Goal: Information Seeking & Learning: Learn about a topic

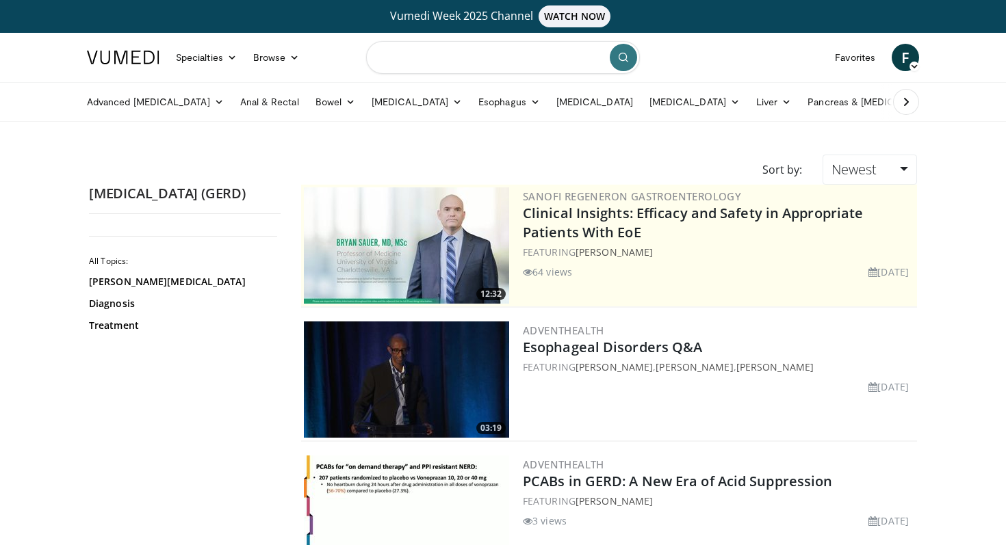
click at [422, 55] on input "Search topics, interventions" at bounding box center [503, 57] width 274 height 33
type input "*********"
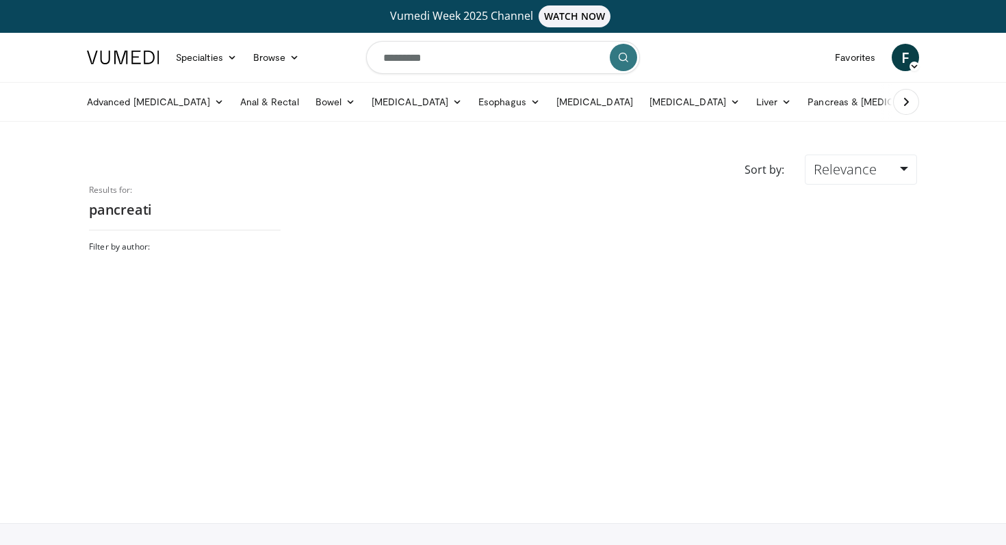
click at [485, 56] on input "*********" at bounding box center [503, 57] width 274 height 33
click at [748, 100] on link "Liver" at bounding box center [773, 101] width 51 height 27
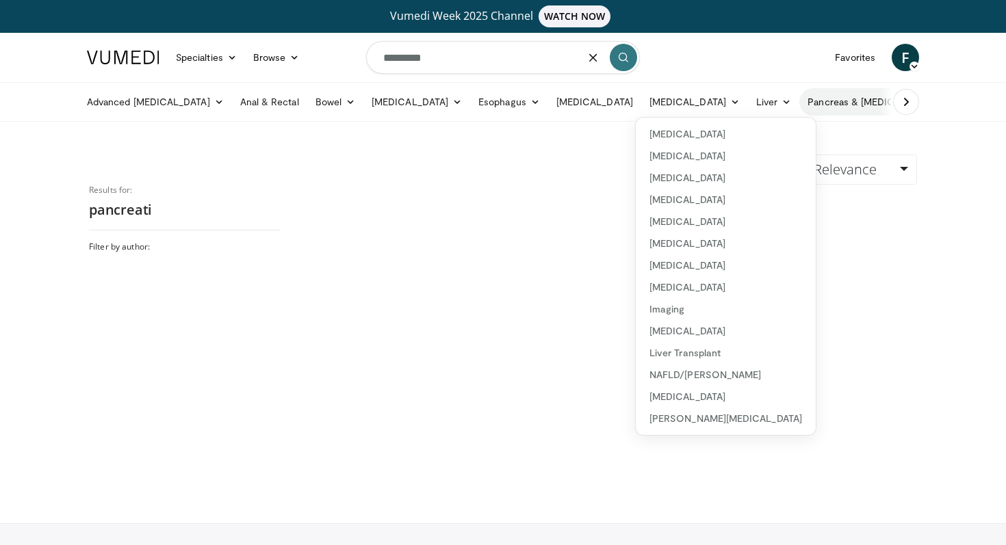
click at [825, 107] on link "Pancreas & [MEDICAL_DATA]" at bounding box center [879, 101] width 160 height 27
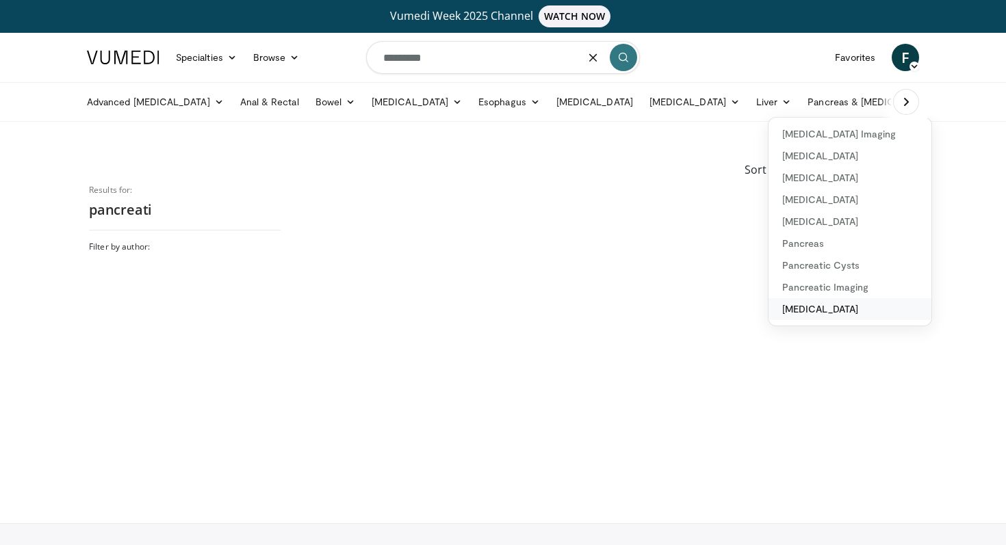
click at [768, 307] on link "[MEDICAL_DATA]" at bounding box center [849, 309] width 163 height 22
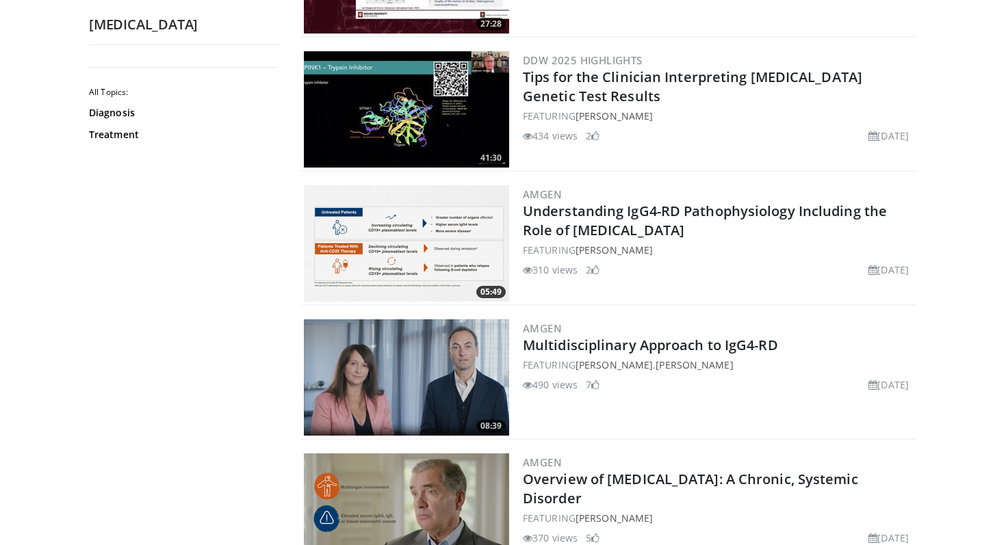
scroll to position [165, 0]
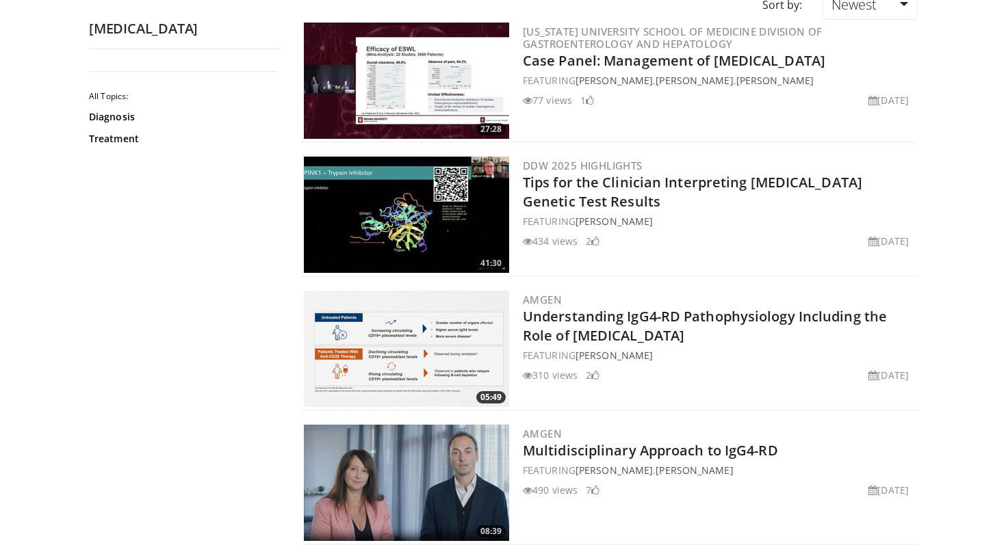
click at [399, 67] on img at bounding box center [406, 81] width 205 height 116
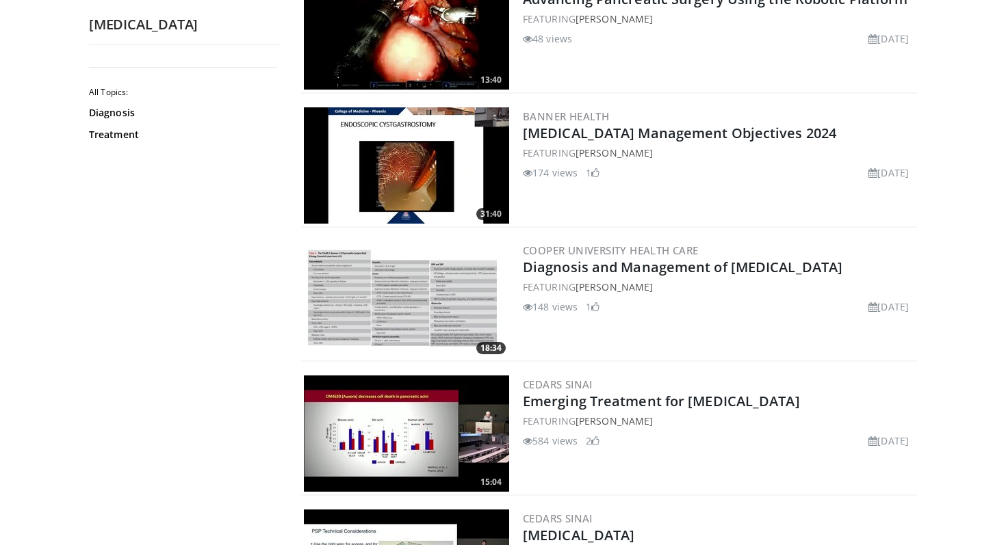
scroll to position [1158, 0]
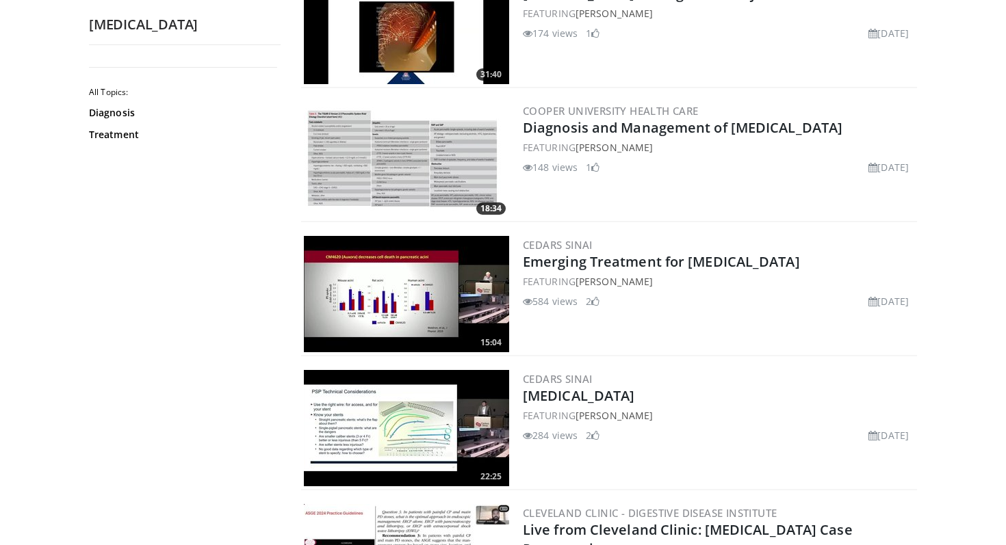
click at [393, 179] on img at bounding box center [406, 160] width 205 height 116
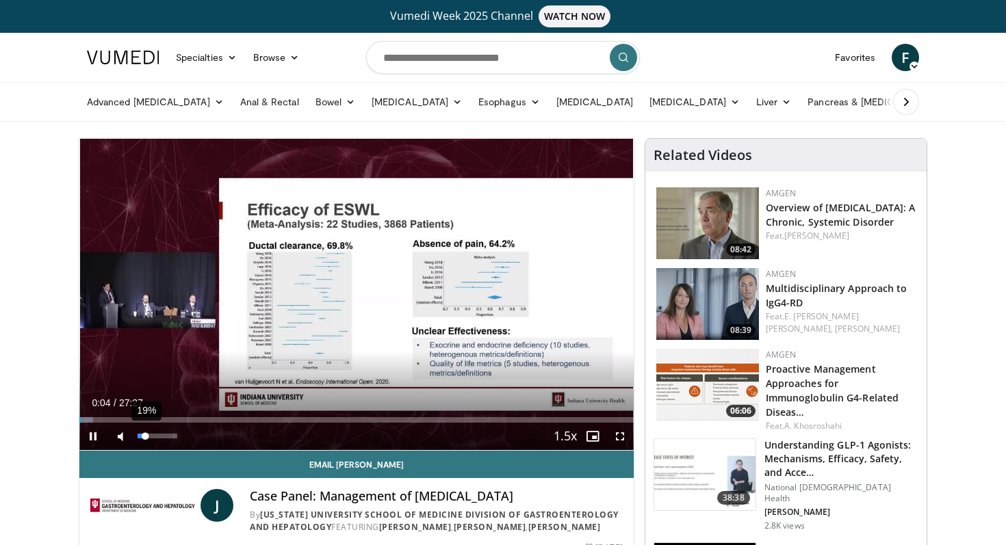
click at [145, 437] on div "19%" at bounding box center [156, 436] width 39 height 5
click at [159, 437] on div "56%" at bounding box center [156, 436] width 39 height 5
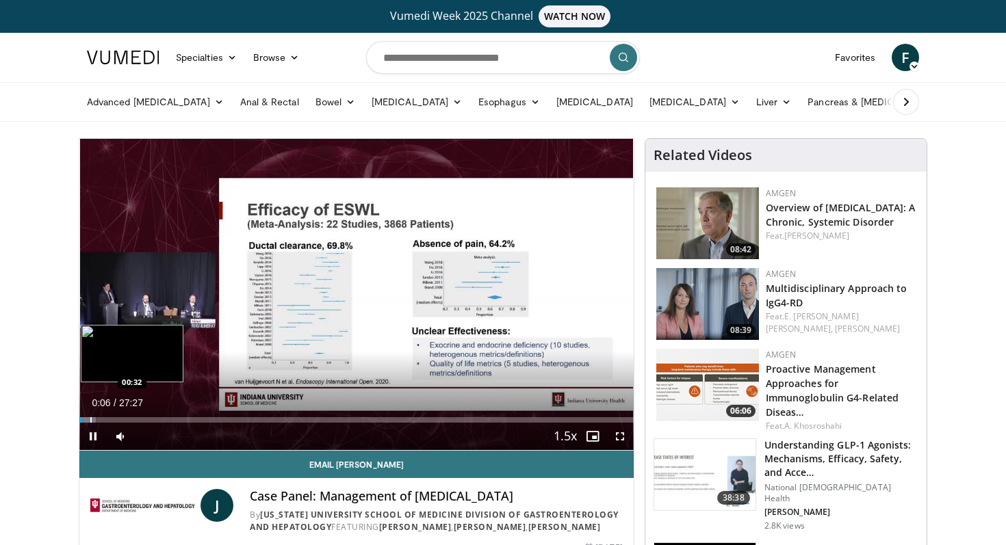
click at [92, 422] on div "Progress Bar" at bounding box center [90, 419] width 1 height 5
click at [109, 417] on div "Progress Bar" at bounding box center [109, 419] width 1 height 5
click at [120, 416] on div "Loaded : 9.63% 01:31 02:04" at bounding box center [356, 416] width 554 height 13
click at [133, 419] on div "Progress Bar" at bounding box center [133, 419] width 1 height 5
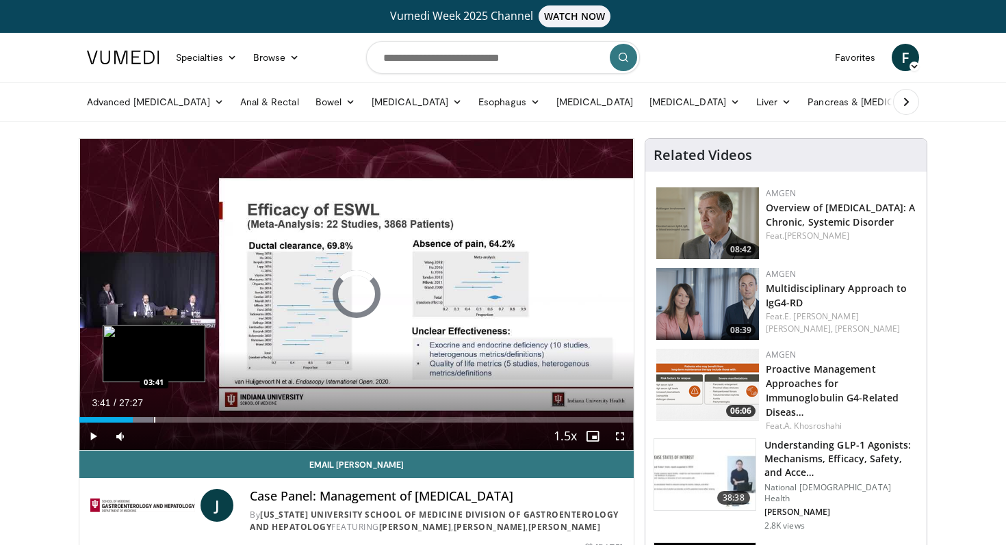
click at [154, 419] on div "Progress Bar" at bounding box center [154, 419] width 1 height 5
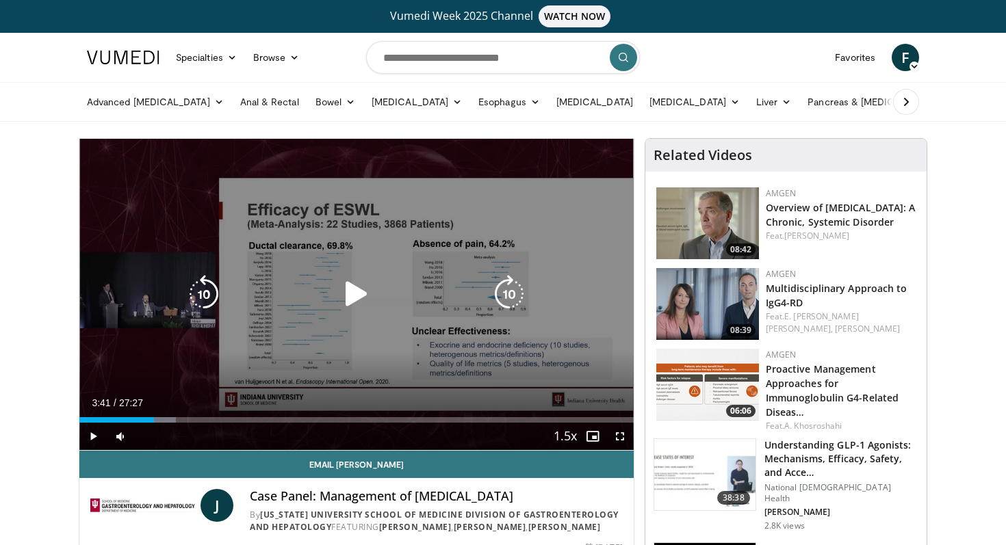
click at [0, 0] on div "Progress Bar" at bounding box center [0, 0] width 0 height 0
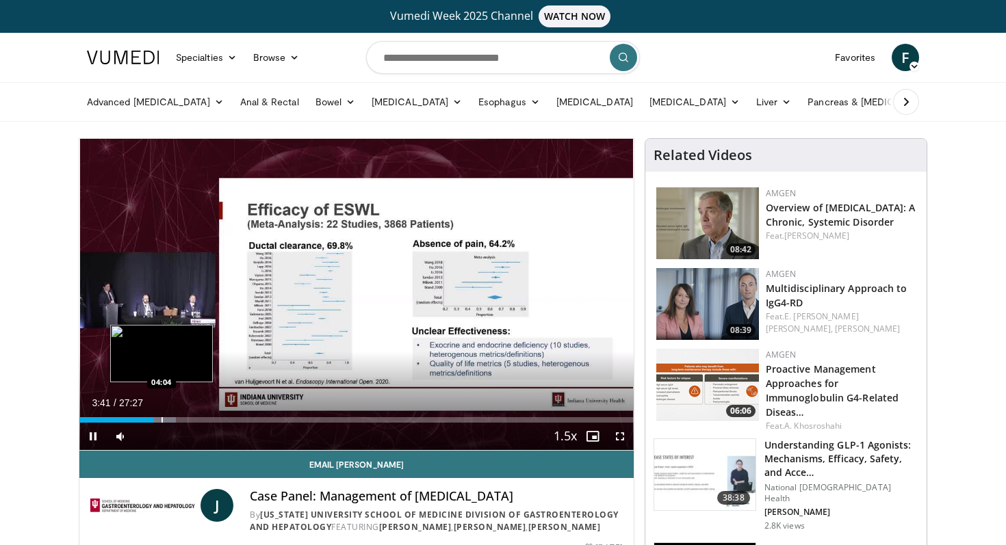
click at [161, 417] on div "Progress Bar" at bounding box center [161, 419] width 1 height 5
click at [170, 417] on div "Progress Bar" at bounding box center [170, 419] width 1 height 5
click at [194, 417] on div "Loaded : 20.47% 04:33 05:39" at bounding box center [356, 416] width 554 height 13
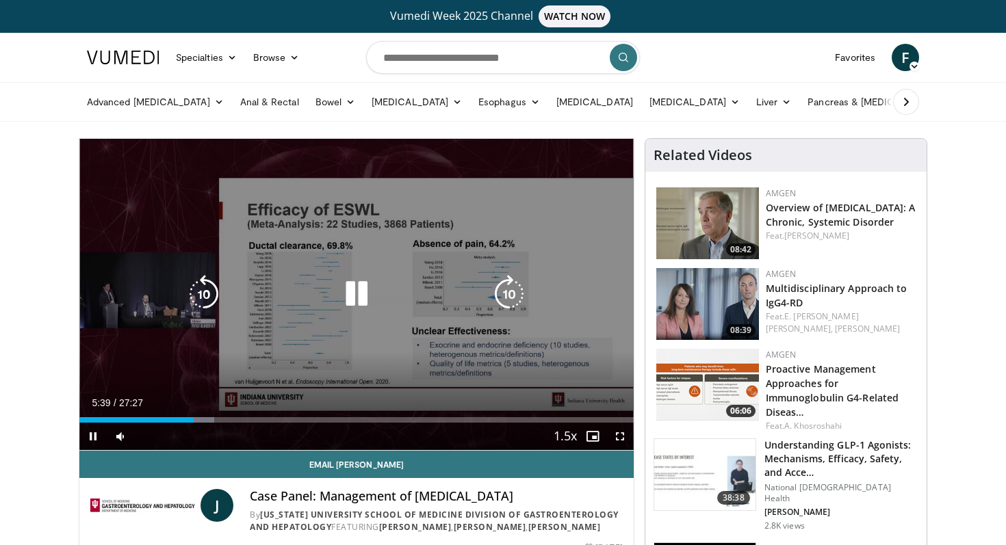
click at [222, 417] on div "Loaded : 24.29% 05:40 05:39" at bounding box center [356, 416] width 554 height 13
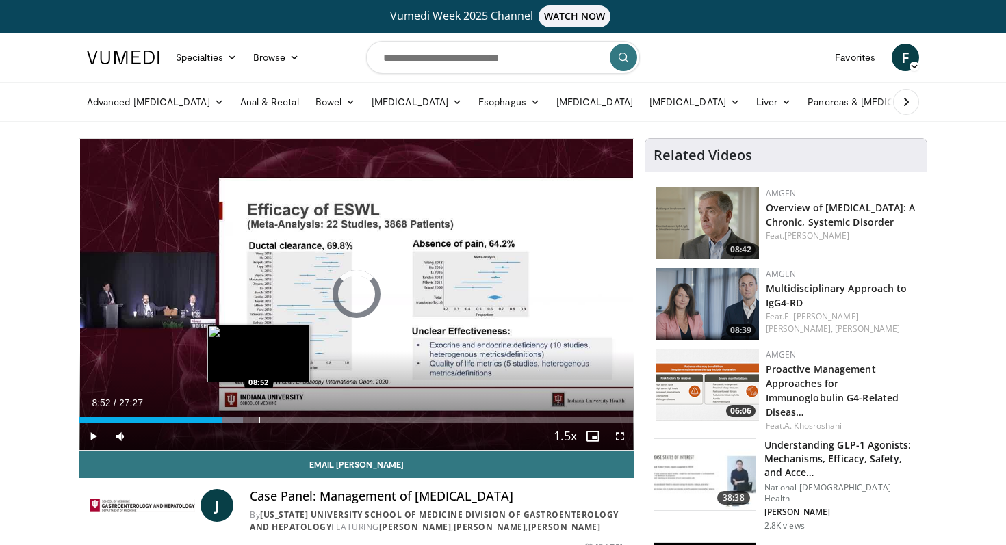
click at [258, 417] on div "Loaded : 29.51% 08:52 08:52" at bounding box center [356, 416] width 554 height 13
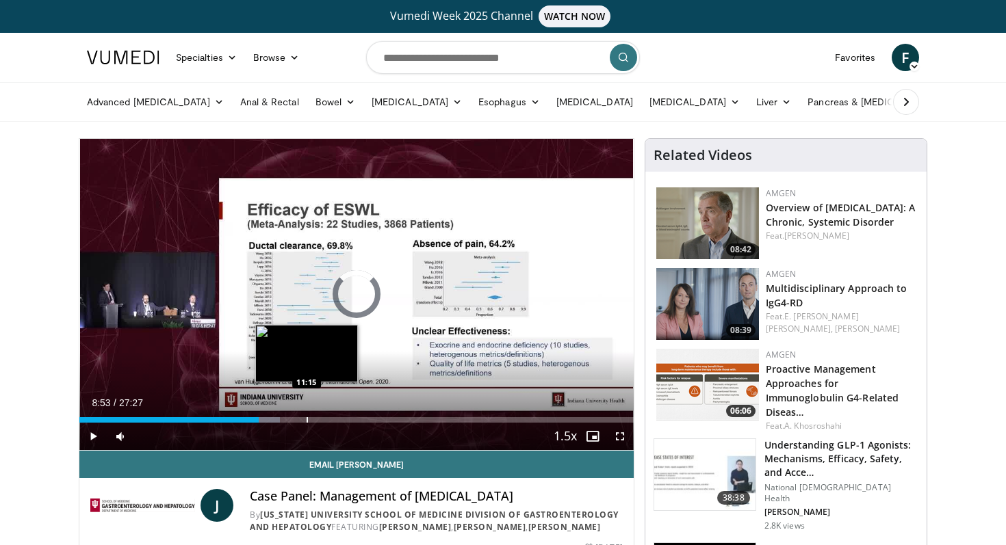
click at [306, 416] on div "Loaded : 36.13% 11:15 11:15" at bounding box center [356, 416] width 554 height 13
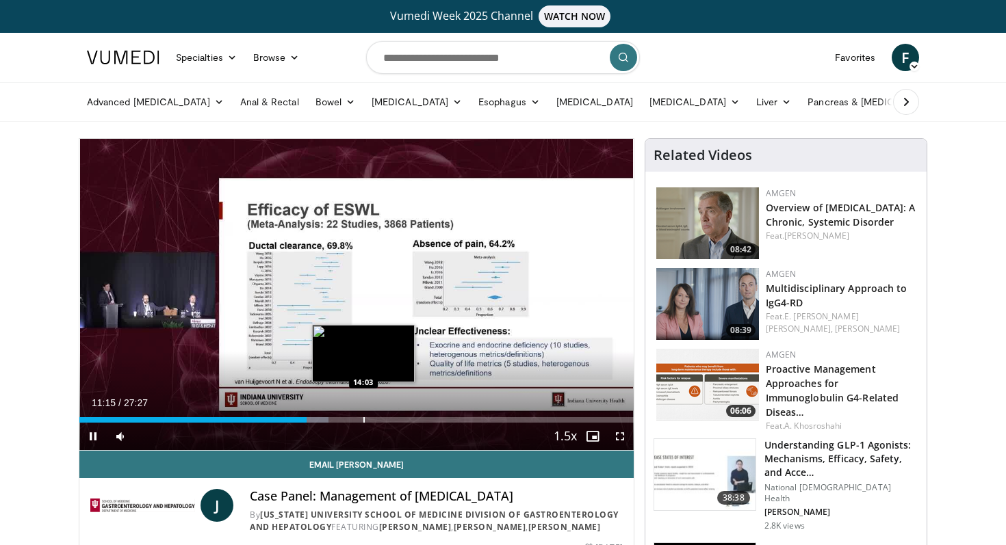
click at [365, 414] on div "Loaded : 44.93% 11:16 14:03" at bounding box center [356, 416] width 554 height 13
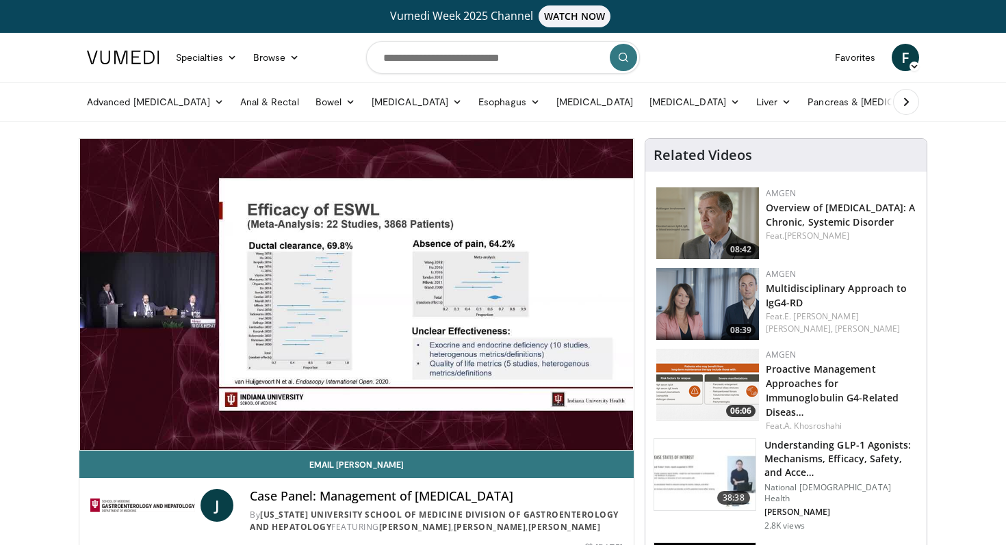
click at [428, 414] on video-js "**********" at bounding box center [356, 295] width 554 height 312
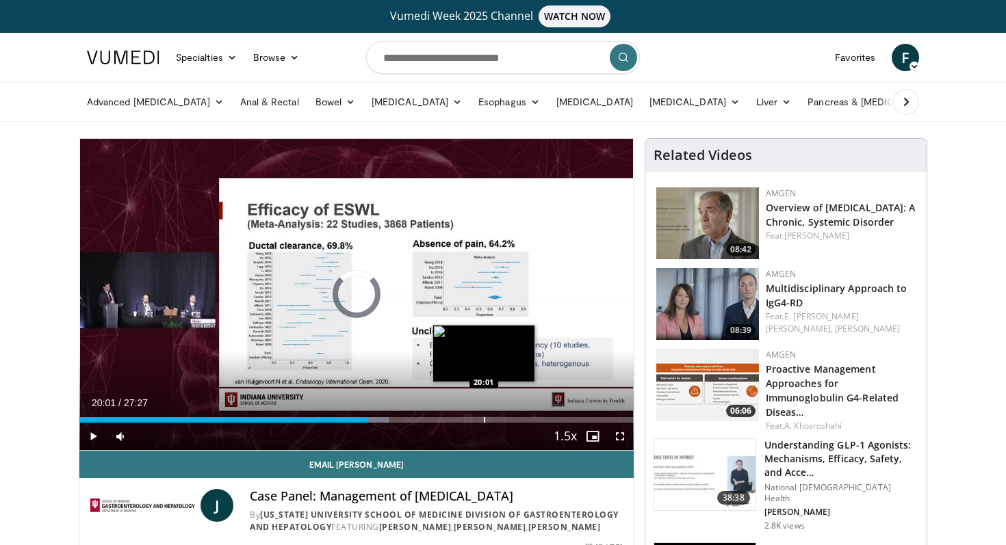
click at [484, 412] on div "Loaded : 55.86% 20:01 20:01" at bounding box center [356, 416] width 554 height 13
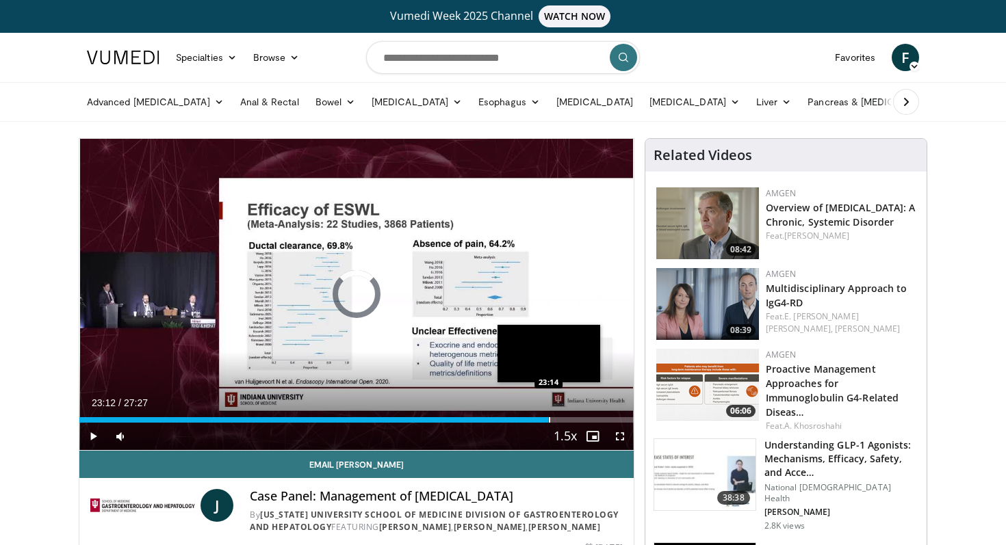
click at [548, 418] on div "Loaded : 0.00% 23:12 23:14" at bounding box center [356, 419] width 554 height 5
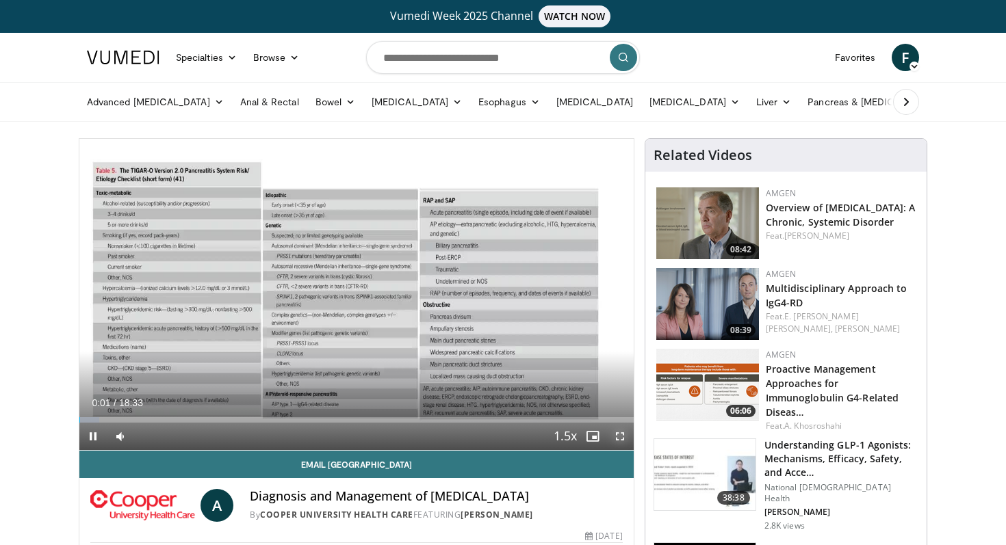
click at [625, 440] on span "Video Player" at bounding box center [619, 436] width 27 height 27
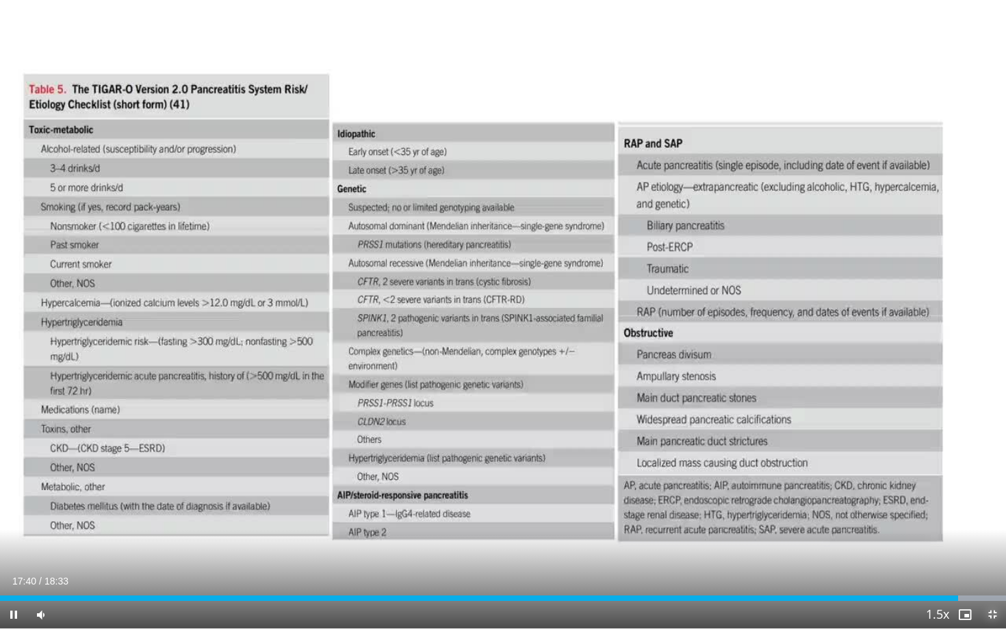
click at [990, 544] on span "Video Player" at bounding box center [991, 614] width 27 height 27
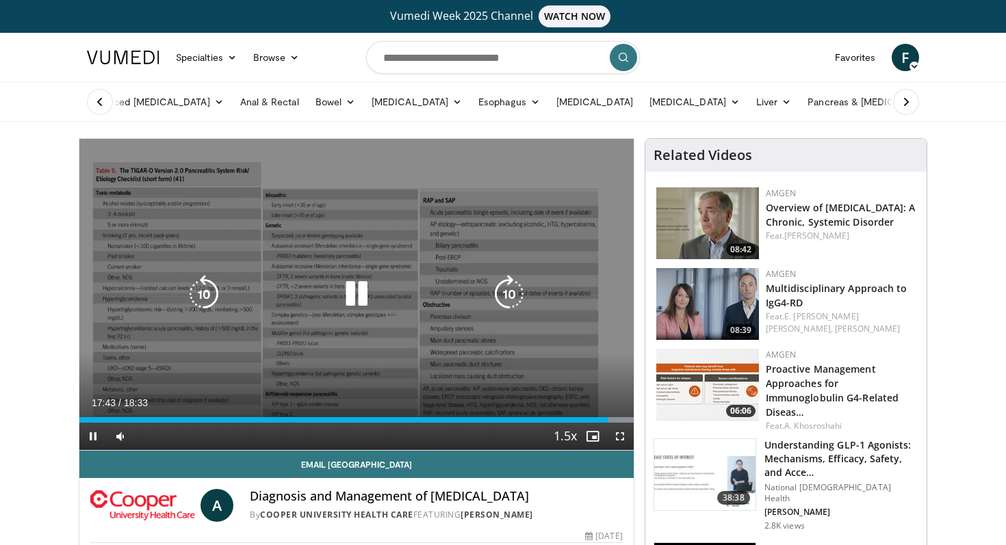
click at [361, 293] on icon "Video Player" at bounding box center [356, 294] width 38 height 38
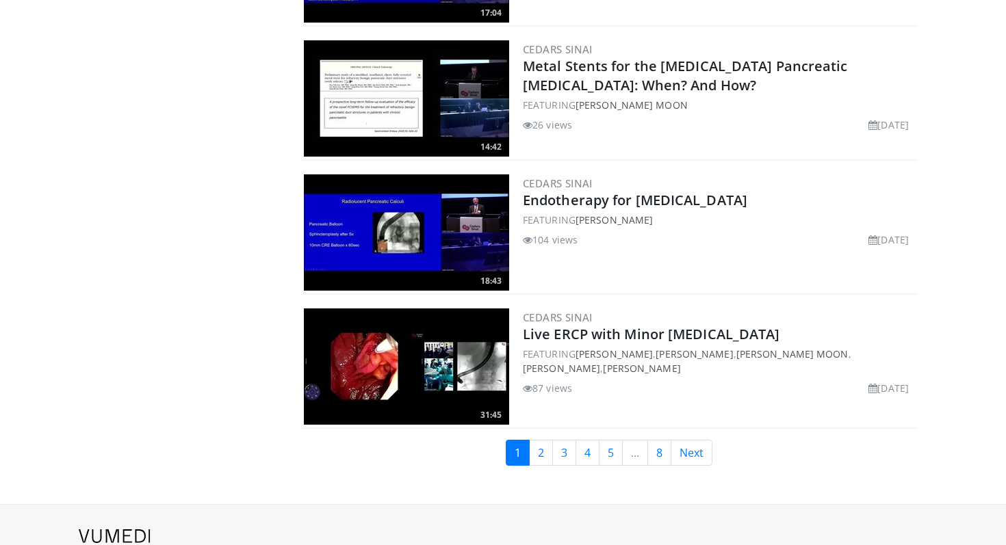
scroll to position [3164, 0]
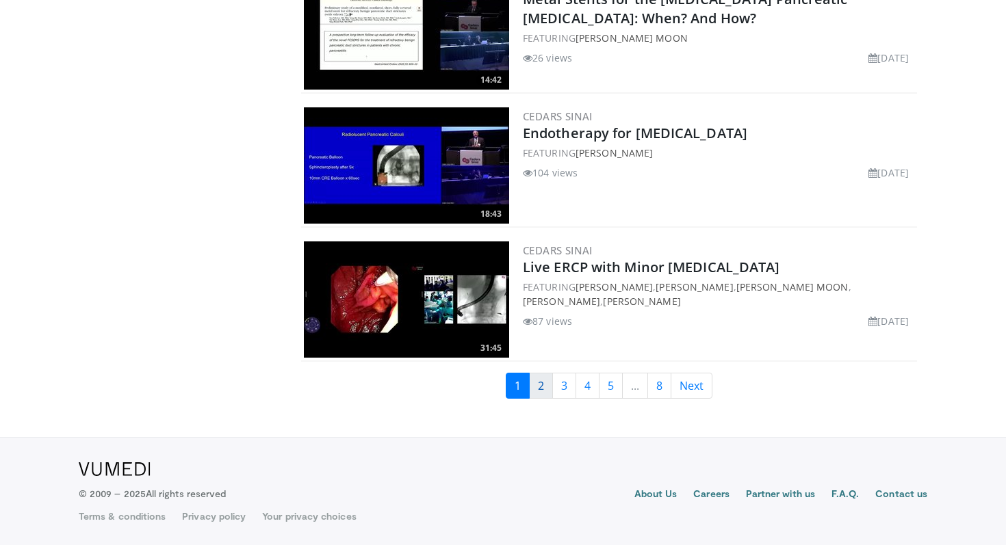
click at [538, 387] on link "2" at bounding box center [541, 386] width 24 height 26
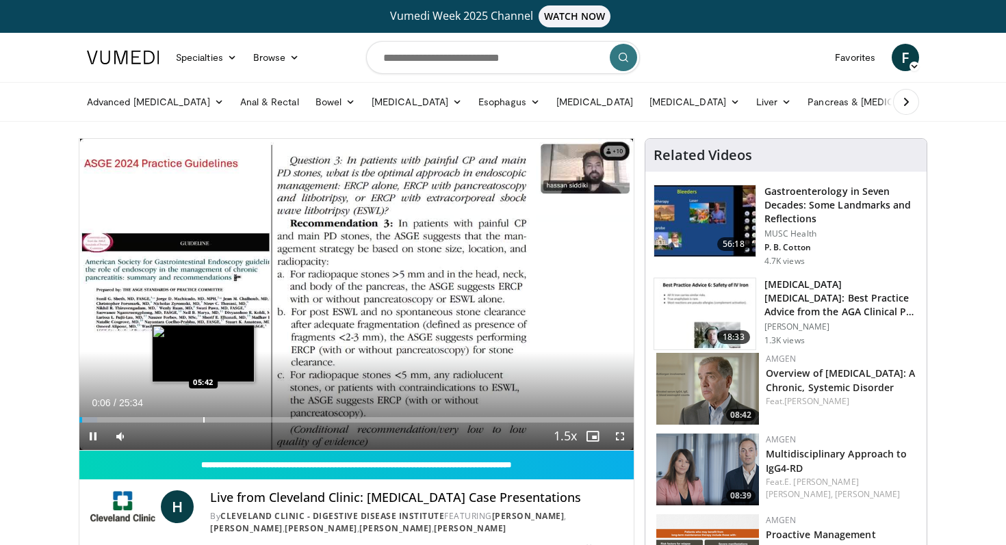
click at [202, 415] on div "Loaded : 3.23% 00:07 05:42" at bounding box center [356, 416] width 554 height 13
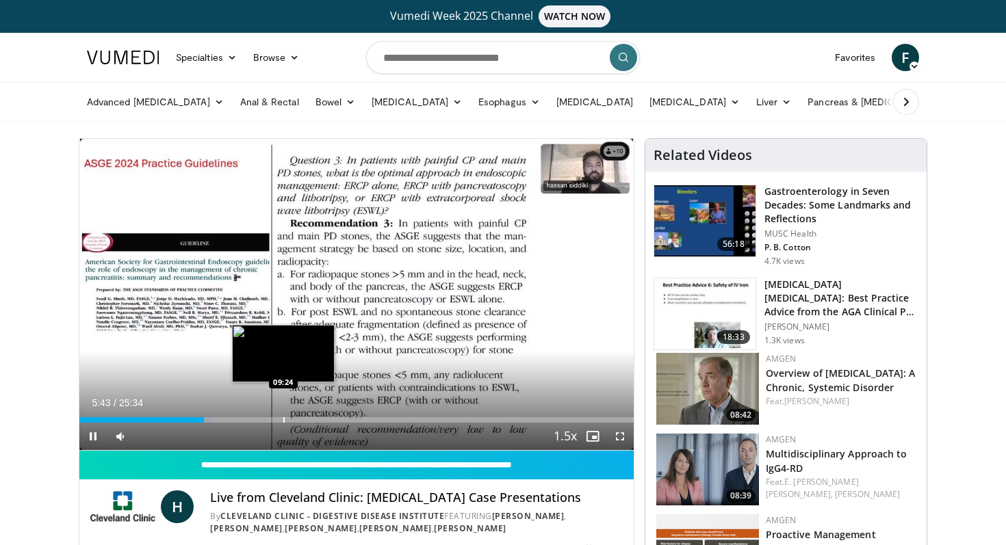
click at [283, 418] on div "Progress Bar" at bounding box center [283, 419] width 1 height 5
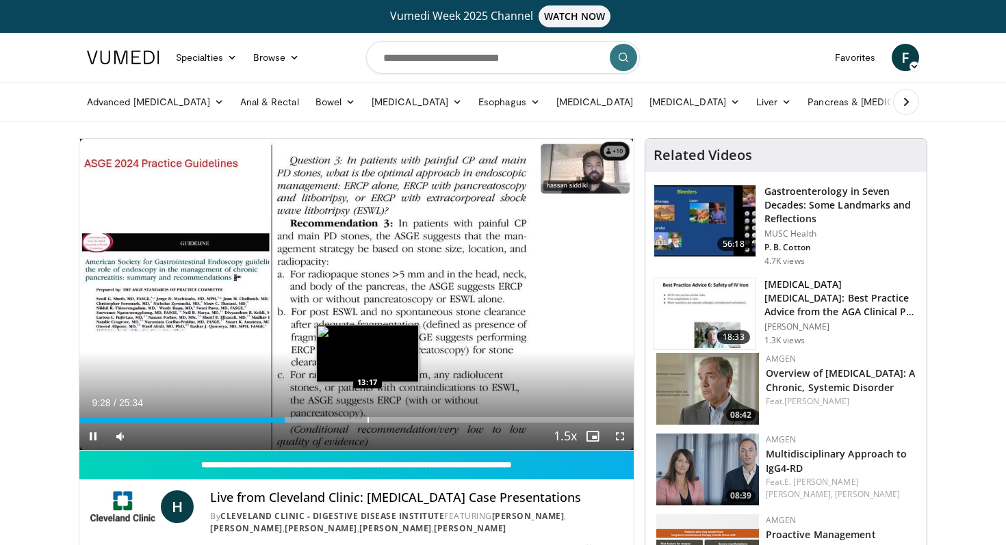
click at [367, 419] on div "Progress Bar" at bounding box center [367, 419] width 1 height 5
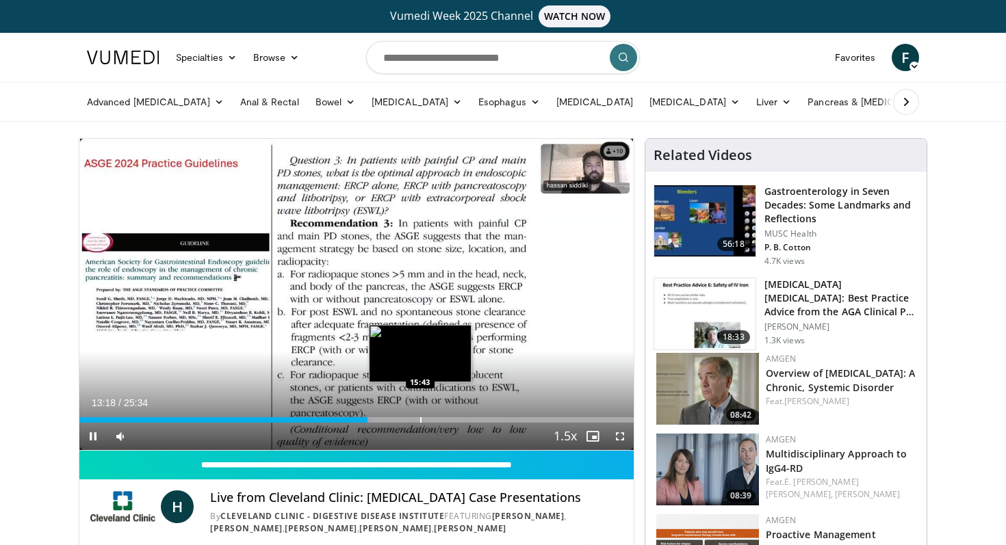
click at [424, 413] on div "Loaded : 52.80% 13:18 15:43" at bounding box center [356, 416] width 554 height 13
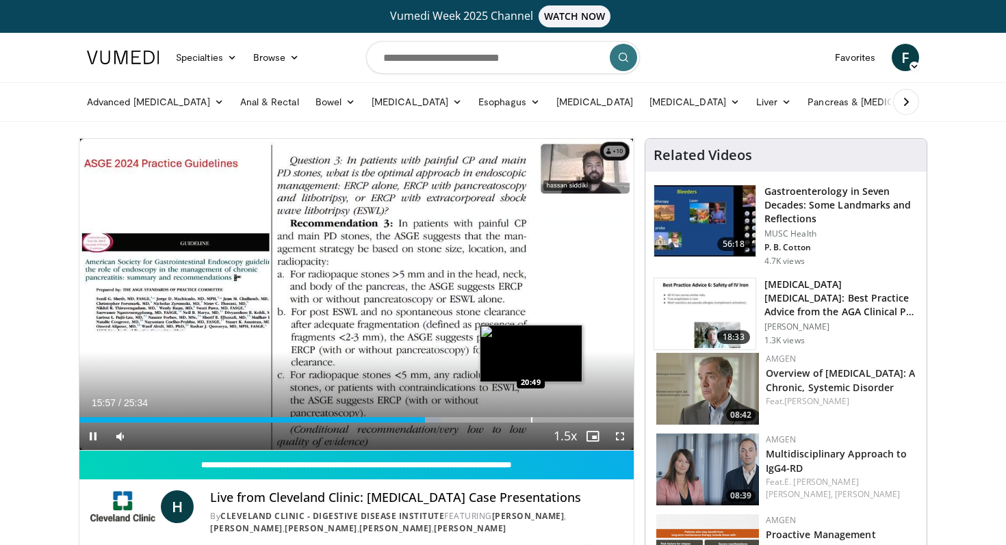
click at [530, 416] on div "Loaded : 65.19% 15:57 20:49" at bounding box center [356, 416] width 554 height 13
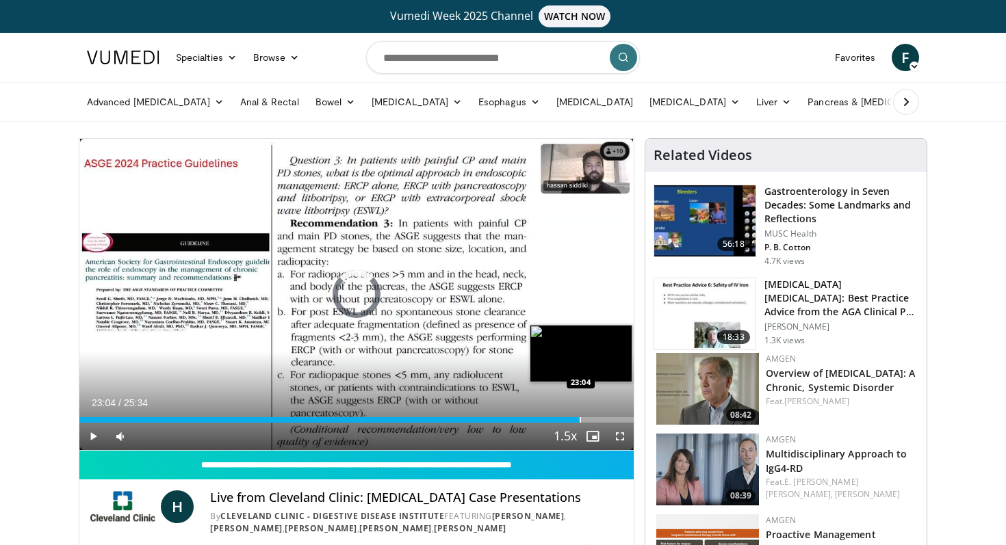
click at [579, 410] on div "Loaded : 86.00% 23:04 23:04" at bounding box center [356, 416] width 554 height 13
click at [615, 420] on div "Progress Bar" at bounding box center [615, 419] width 1 height 5
click at [621, 419] on div "Progress Bar" at bounding box center [621, 419] width 1 height 5
click at [586, 420] on div "Progress Bar" at bounding box center [586, 419] width 1 height 5
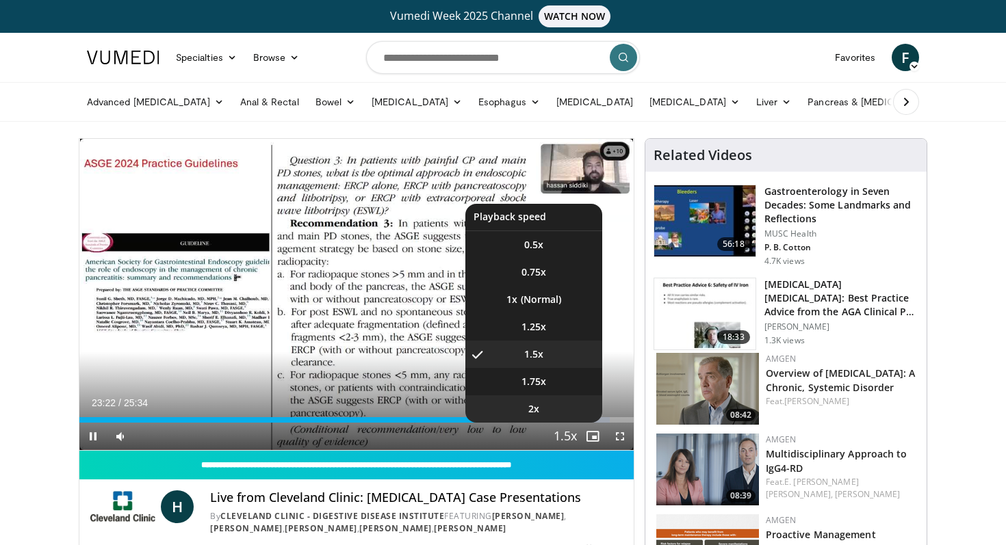
click at [558, 422] on li "2x" at bounding box center [533, 408] width 137 height 27
click at [521, 347] on li "1.5x" at bounding box center [533, 354] width 137 height 27
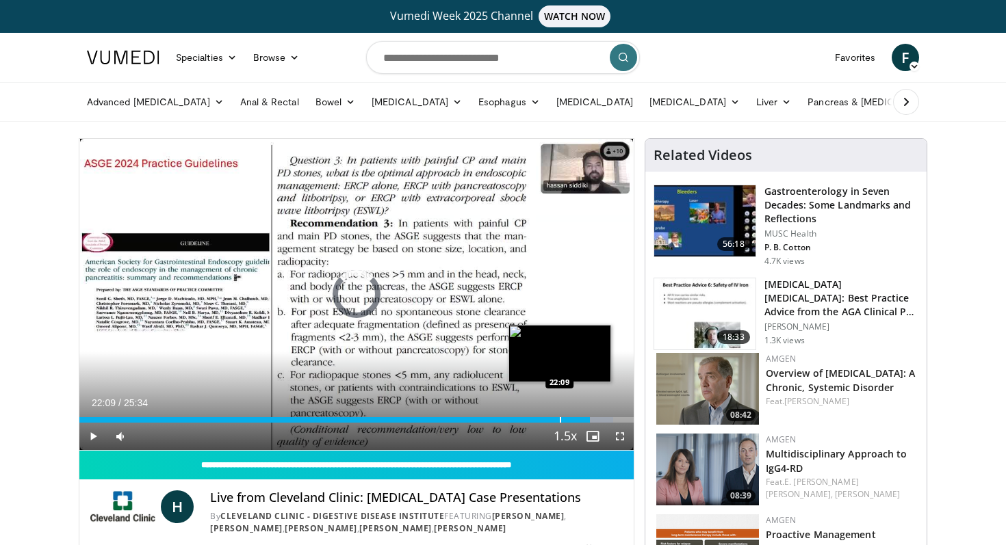
click at [560, 418] on div "Progress Bar" at bounding box center [560, 419] width 1 height 5
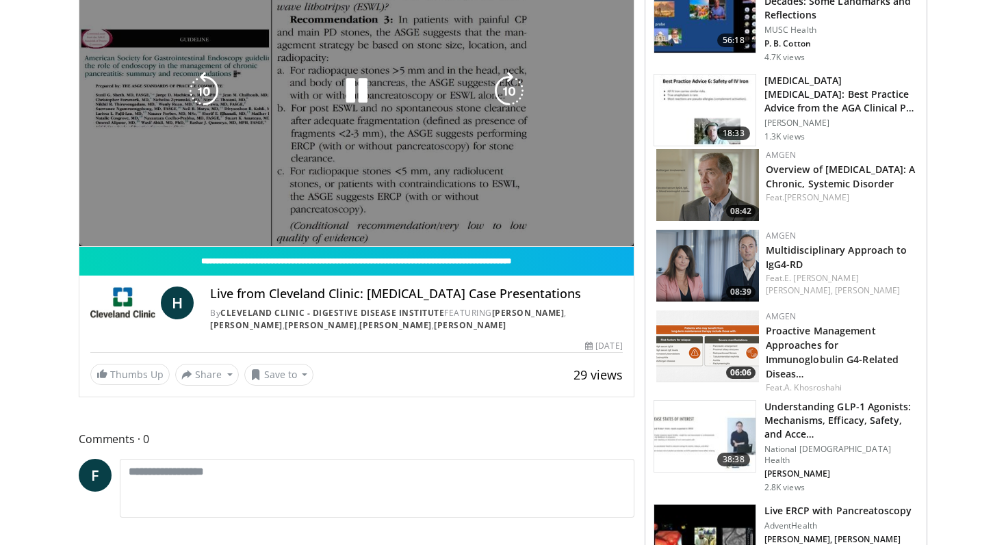
scroll to position [86, 0]
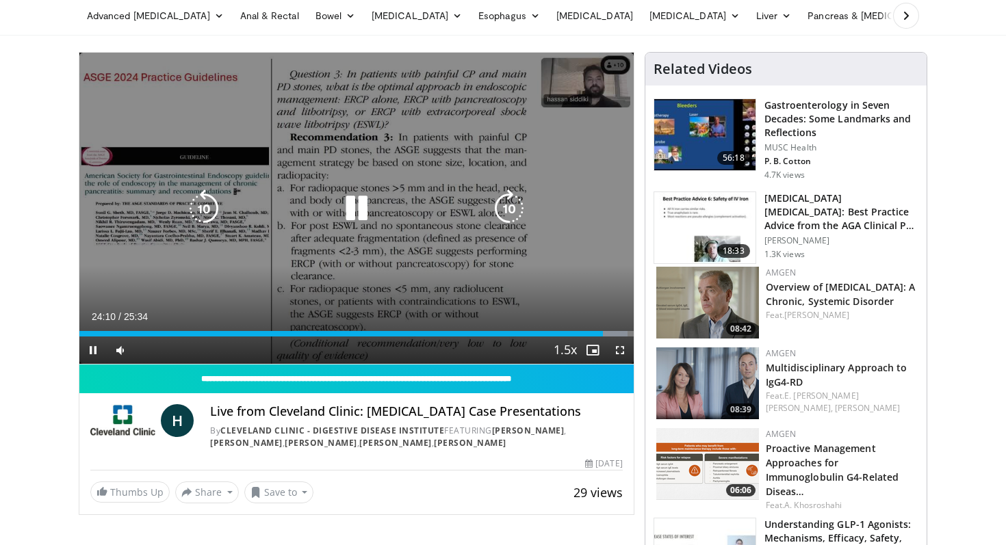
click at [456, 220] on div "Video Player" at bounding box center [356, 208] width 332 height 27
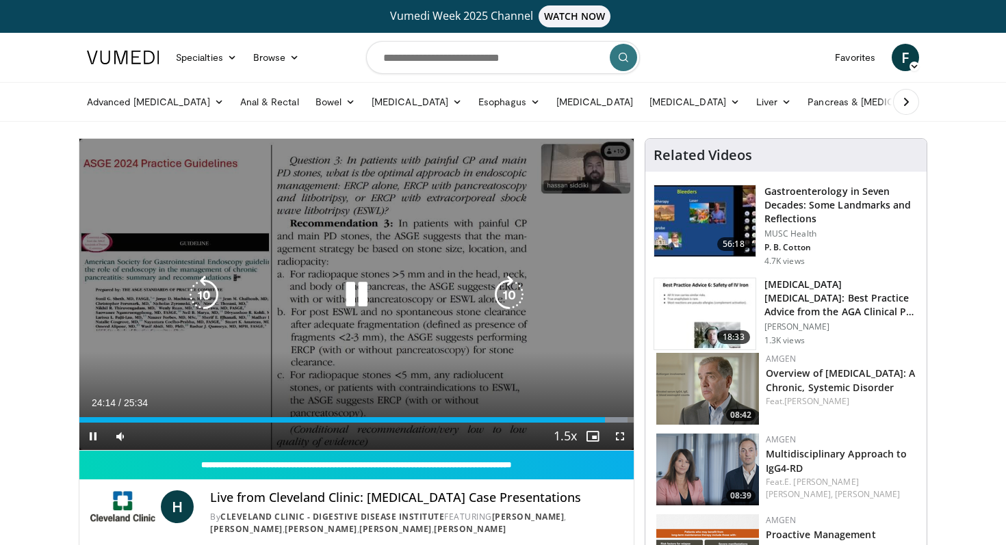
click at [358, 287] on icon "Video Player" at bounding box center [356, 295] width 38 height 38
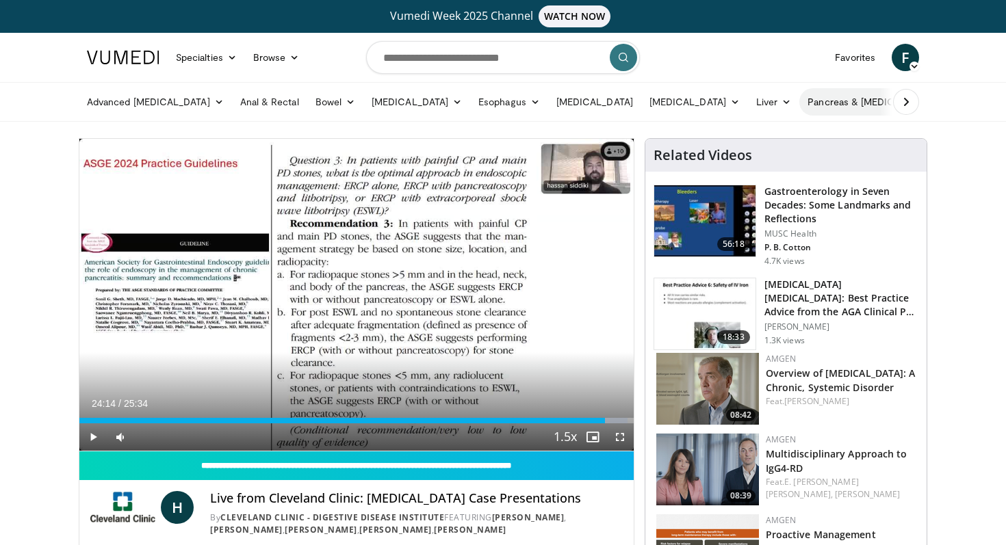
click at [817, 107] on link "Pancreas & [MEDICAL_DATA]" at bounding box center [879, 101] width 160 height 27
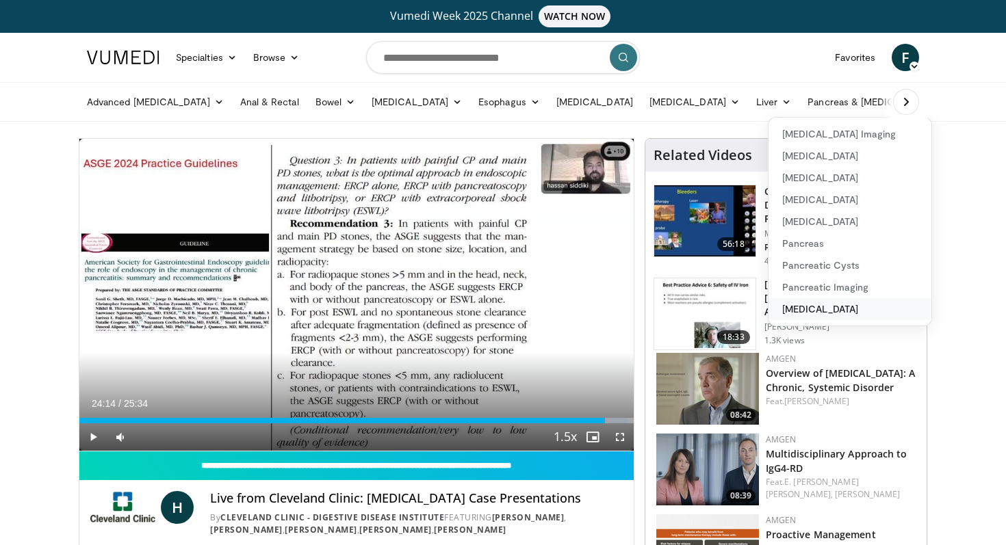
click at [779, 319] on link "[MEDICAL_DATA]" at bounding box center [849, 309] width 163 height 22
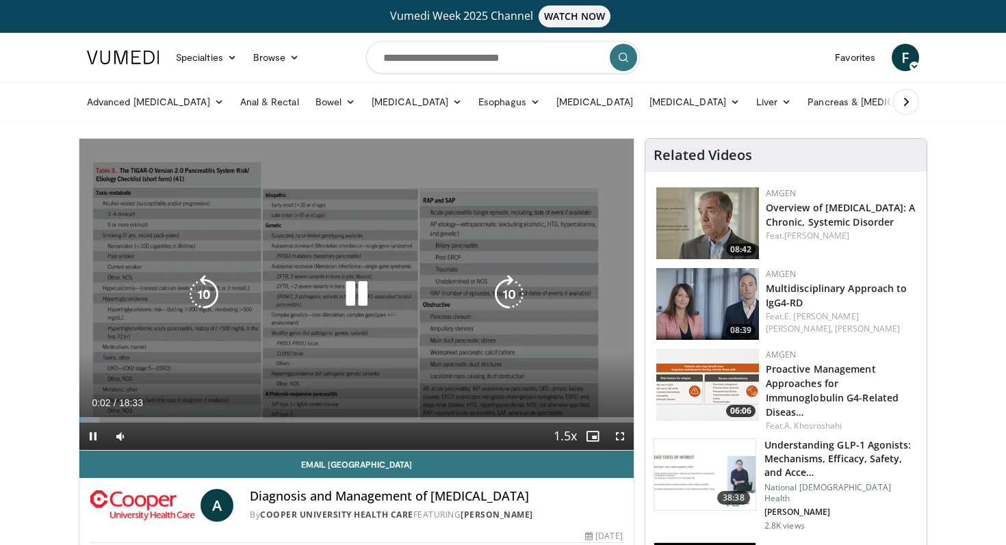
click at [371, 290] on icon "Video Player" at bounding box center [356, 294] width 38 height 38
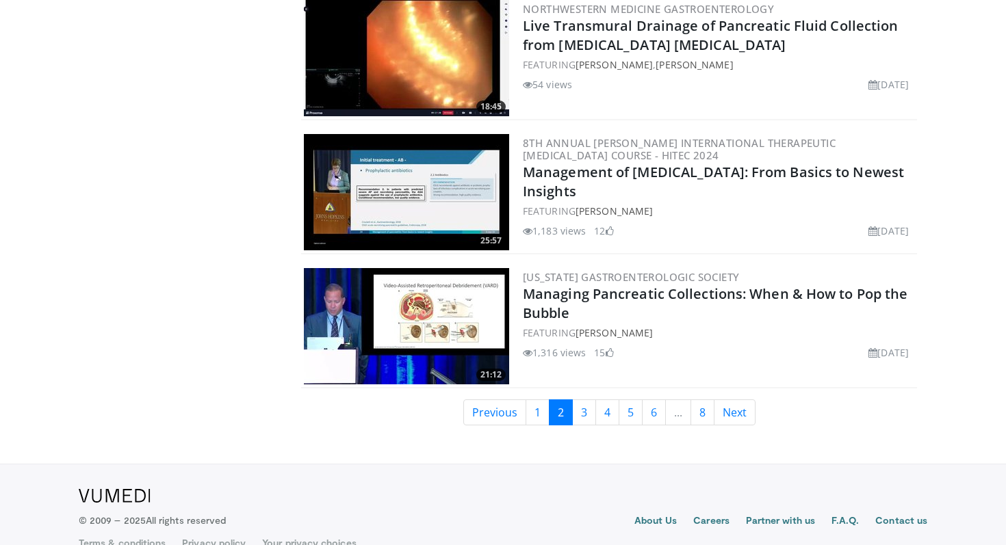
scroll to position [3155, 0]
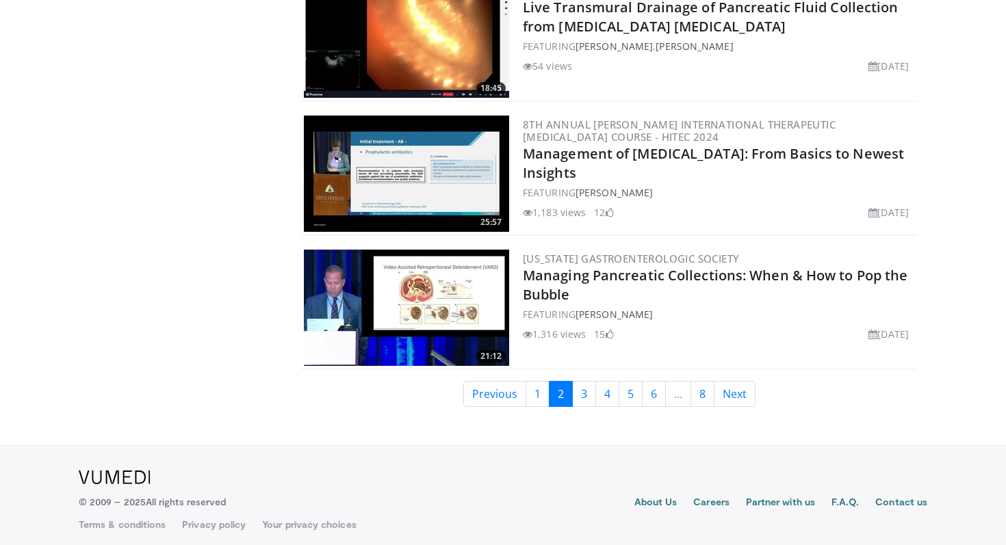
click at [445, 305] on img at bounding box center [406, 308] width 205 height 116
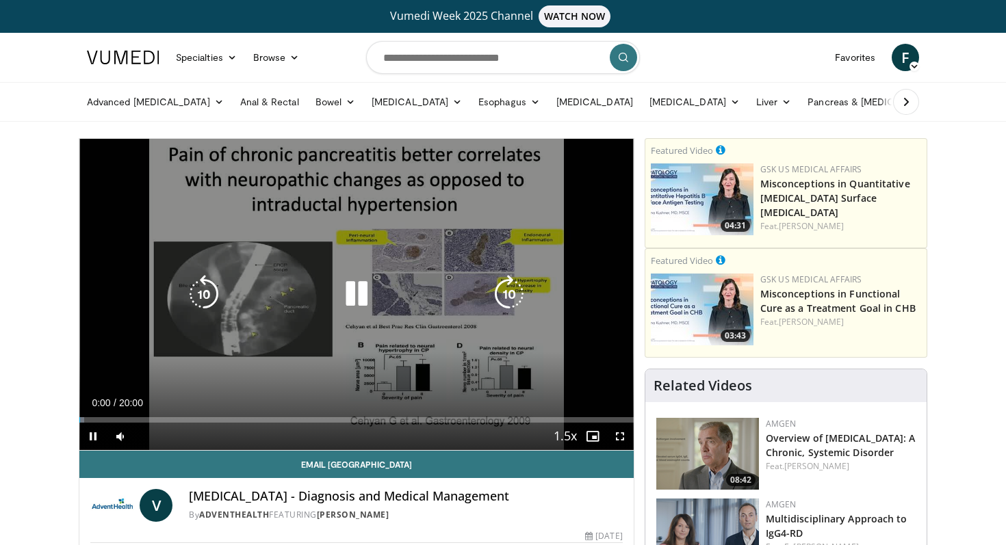
click at [502, 187] on div "10 seconds Tap to unmute" at bounding box center [356, 294] width 554 height 311
click at [394, 238] on div "10 seconds Tap to unmute" at bounding box center [356, 294] width 554 height 311
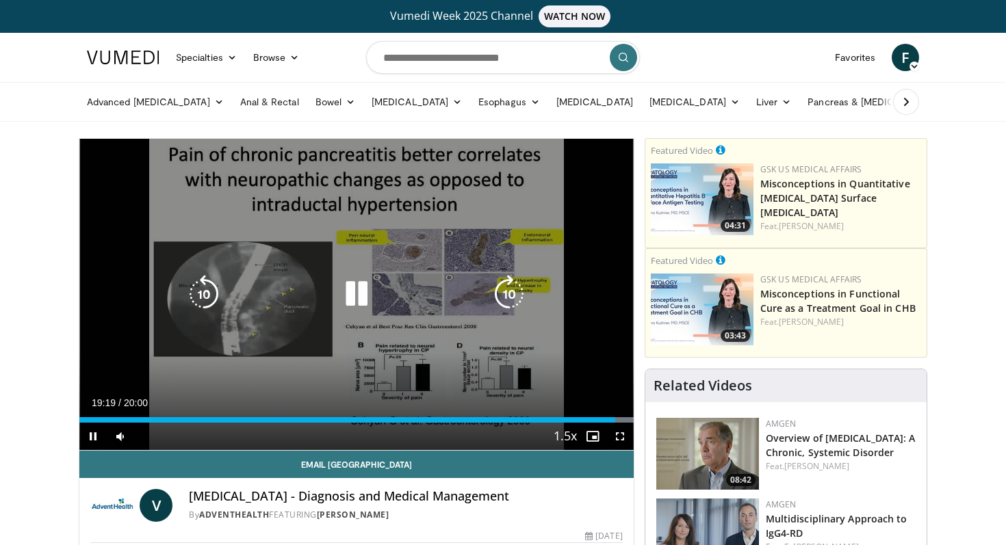
click at [352, 293] on icon "Video Player" at bounding box center [356, 294] width 38 height 38
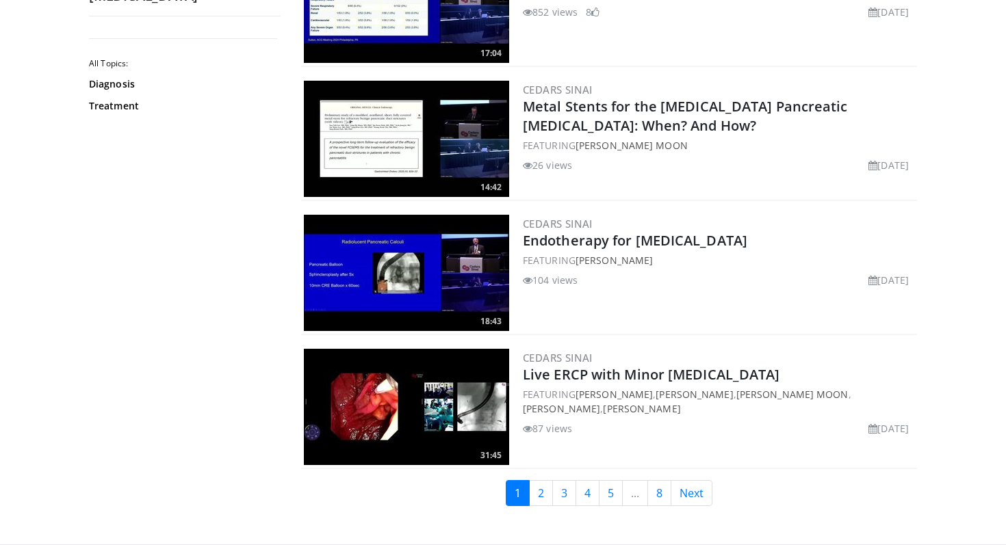
scroll to position [3164, 0]
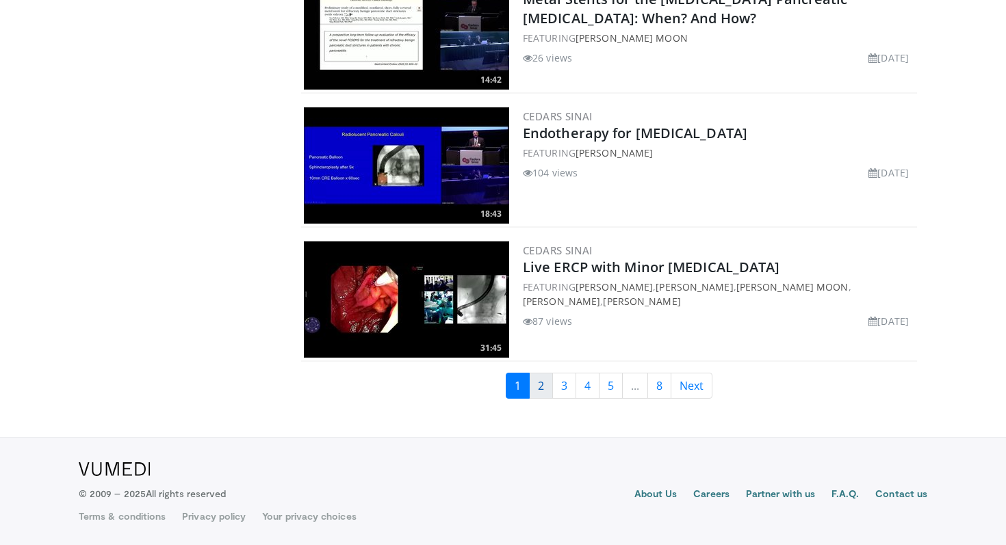
click at [551, 384] on link "2" at bounding box center [541, 386] width 24 height 26
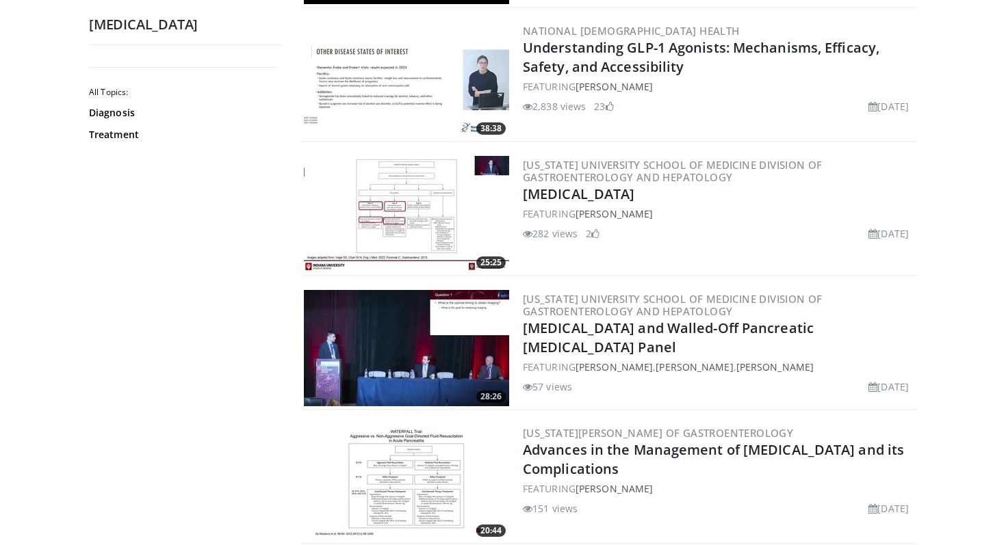
scroll to position [1051, 0]
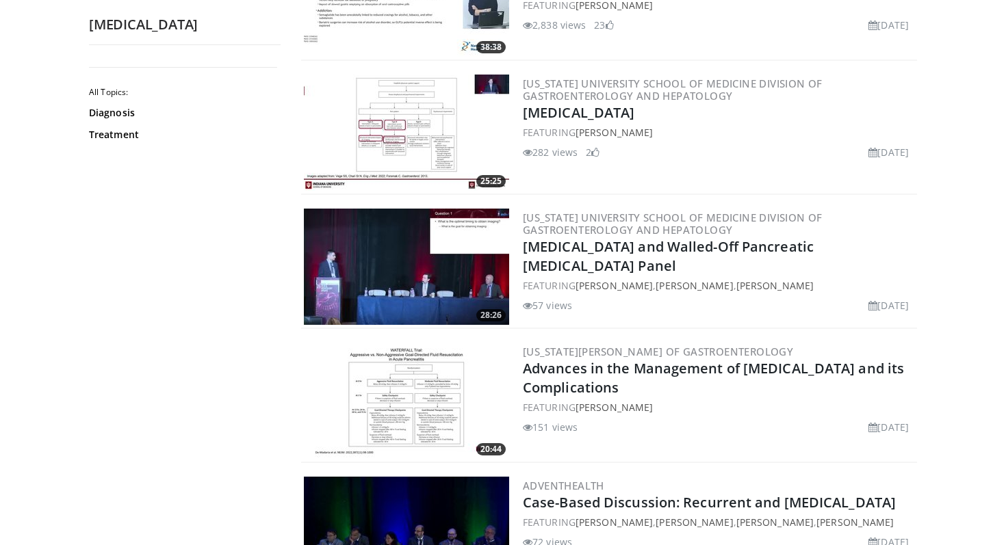
click at [424, 146] on img at bounding box center [406, 133] width 205 height 116
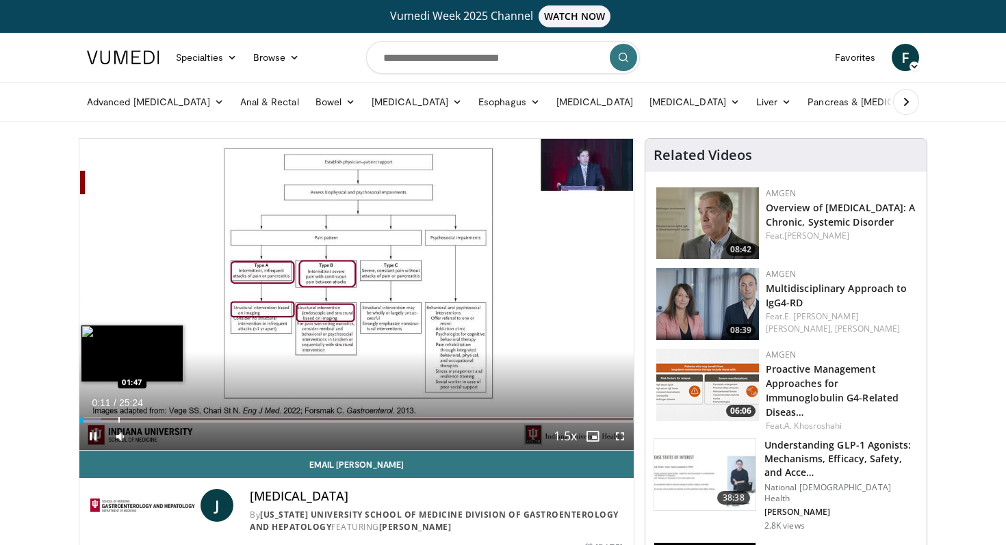
click at [118, 419] on div "Progress Bar" at bounding box center [118, 419] width 1 height 5
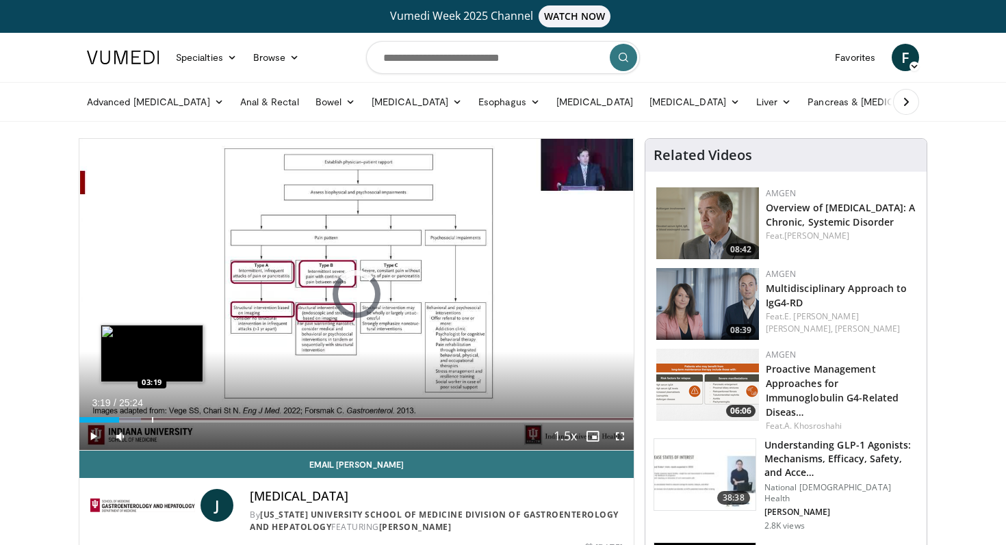
click at [152, 420] on div "Progress Bar" at bounding box center [152, 419] width 1 height 5
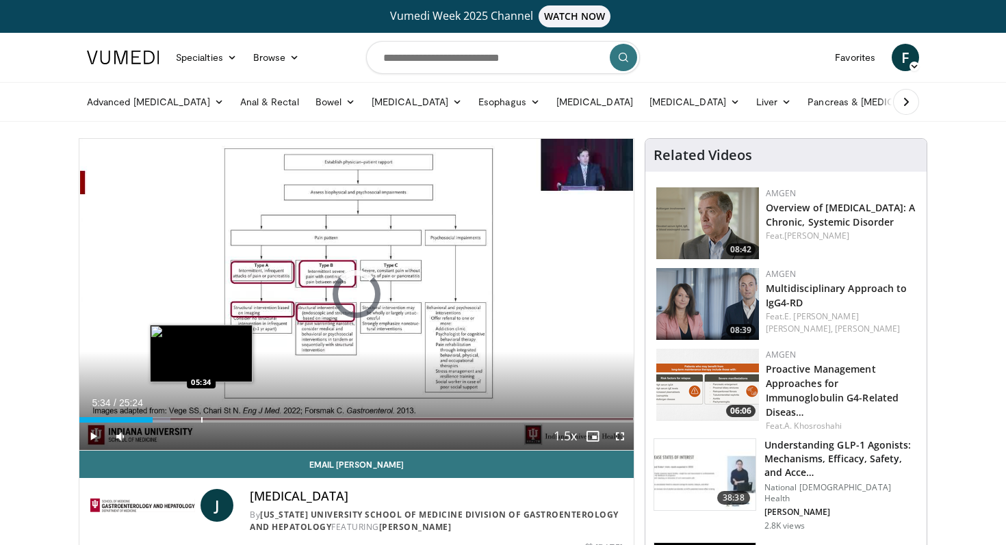
click at [200, 413] on div "Loaded : 16.40% 05:34 05:34" at bounding box center [356, 416] width 554 height 13
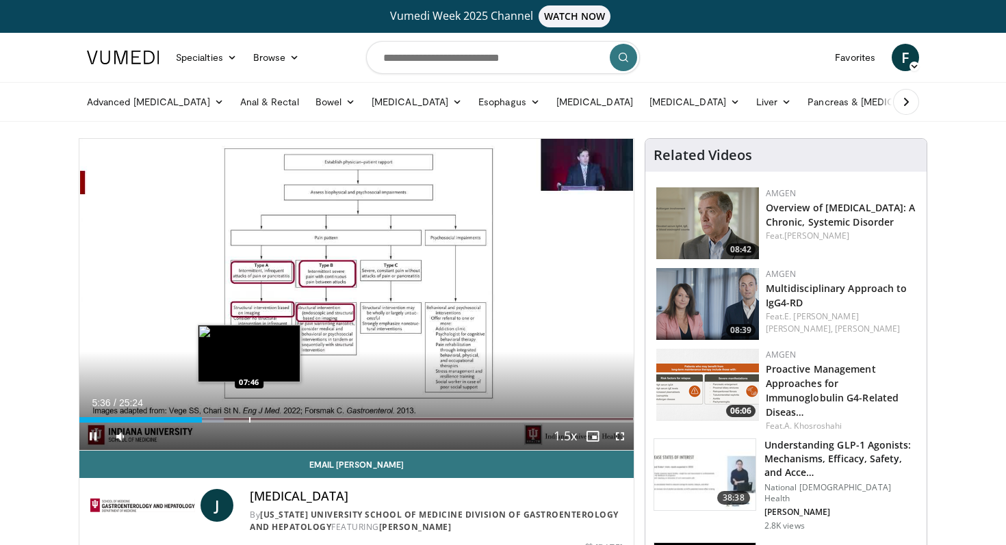
click at [249, 412] on div "Loaded : 26.03% 05:36 07:46" at bounding box center [356, 416] width 554 height 13
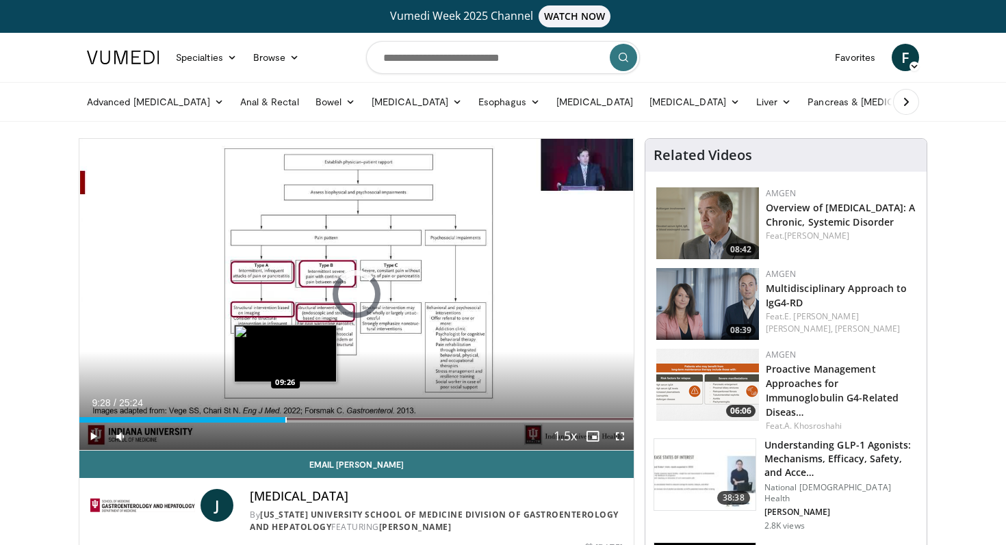
click at [285, 411] on div "Loaded : 34.78% 09:28 09:26" at bounding box center [356, 416] width 554 height 13
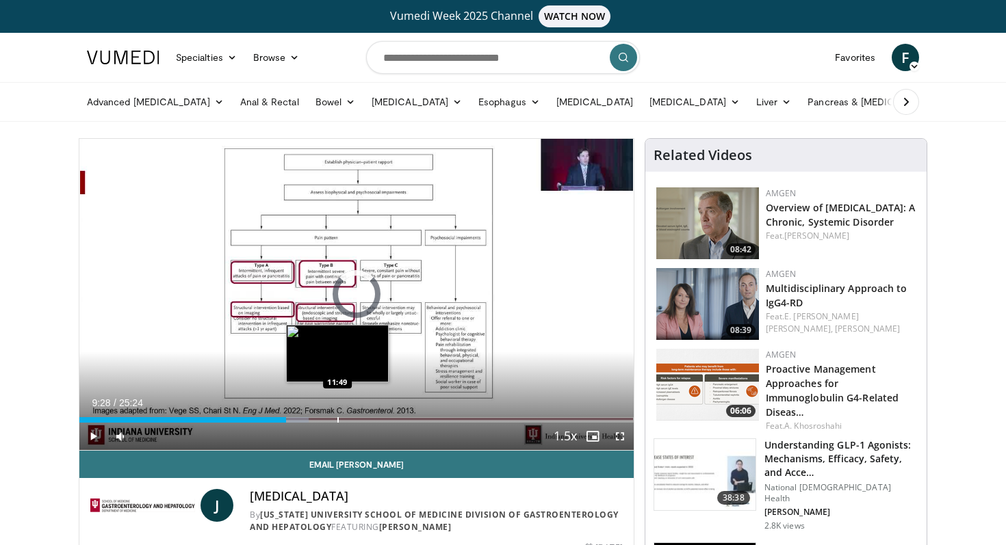
click at [337, 410] on div "Loaded : 41.34% 09:28 11:49" at bounding box center [356, 416] width 554 height 13
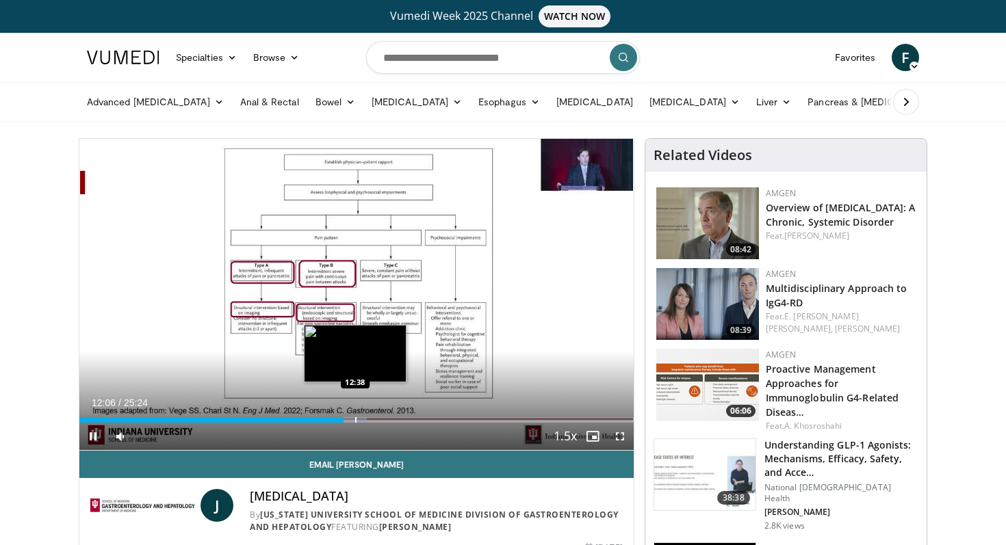
click at [355, 413] on div "Loaded : 51.84% 12:06 12:38" at bounding box center [356, 416] width 554 height 13
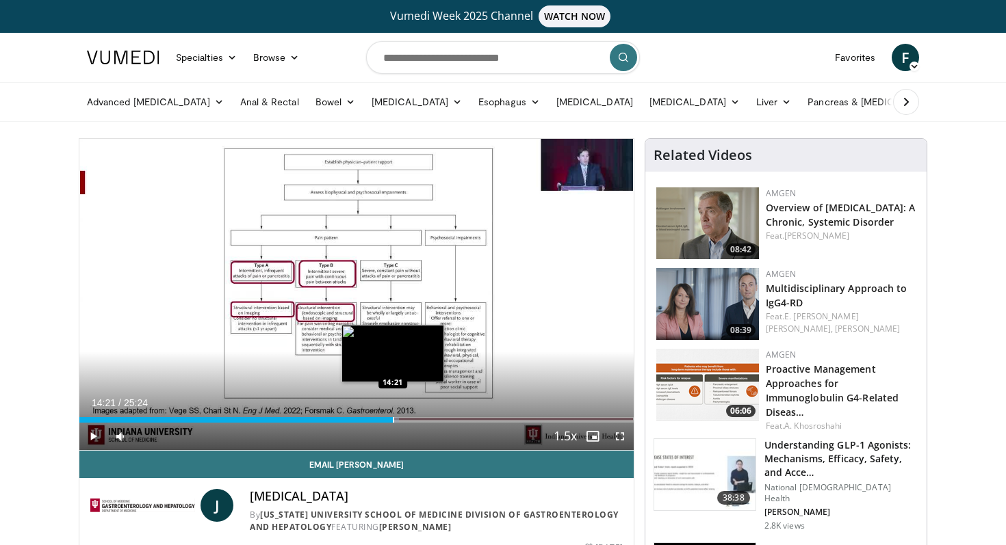
click at [392, 416] on div "Loaded : 57.74% 13:38 14:21" at bounding box center [356, 416] width 554 height 13
click at [415, 417] on div "Progress Bar" at bounding box center [415, 419] width 1 height 5
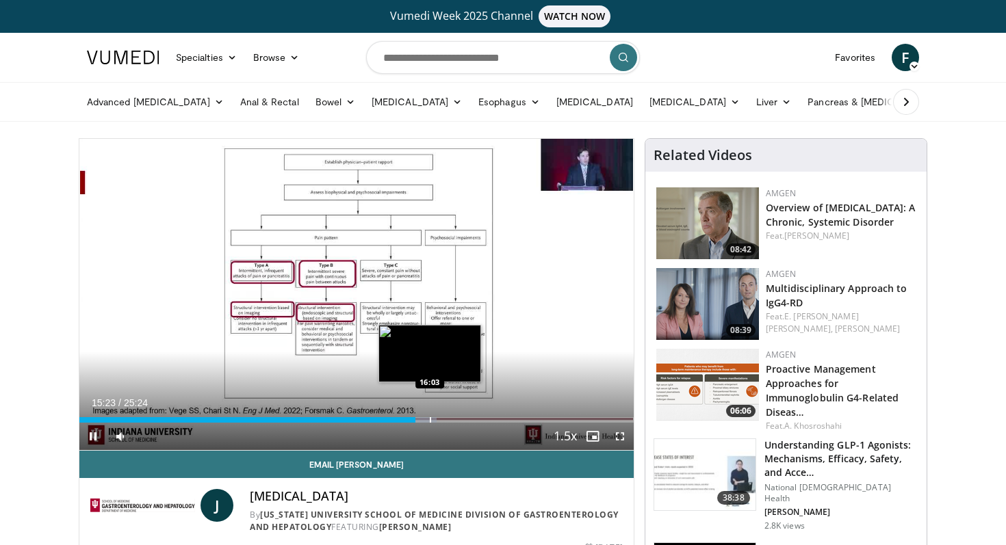
click at [430, 417] on div "Progress Bar" at bounding box center [430, 419] width 1 height 5
click at [426, 419] on div "16:14" at bounding box center [256, 419] width 354 height 5
click at [417, 421] on div "Progress Bar" at bounding box center [417, 419] width 1 height 5
click at [408, 420] on div "Progress Bar" at bounding box center [408, 419] width 1 height 5
click at [408, 415] on div "Loaded : 63.65% 15:07 15:06" at bounding box center [356, 416] width 554 height 13
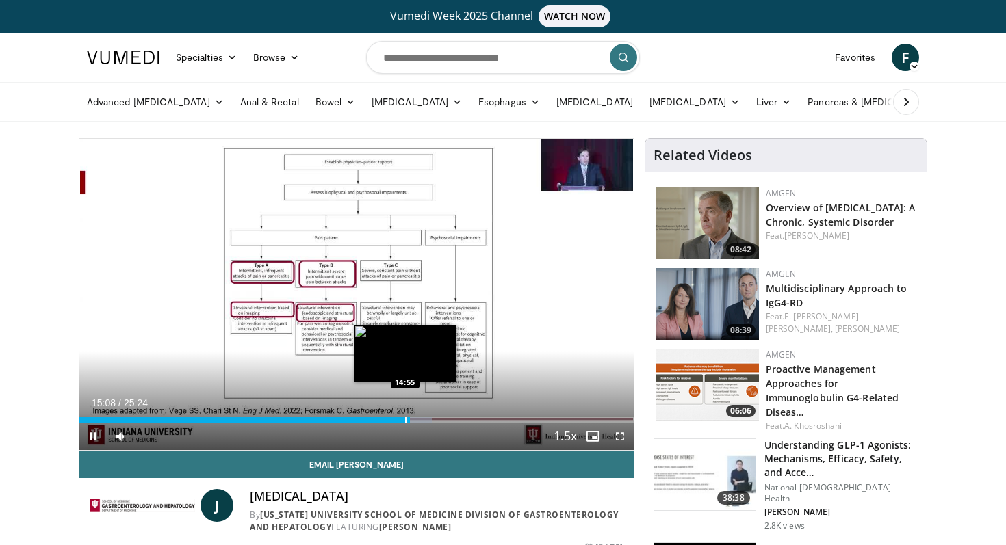
click at [405, 418] on div "Progress Bar" at bounding box center [405, 419] width 1 height 5
click at [399, 418] on div "Progress Bar" at bounding box center [399, 419] width 1 height 5
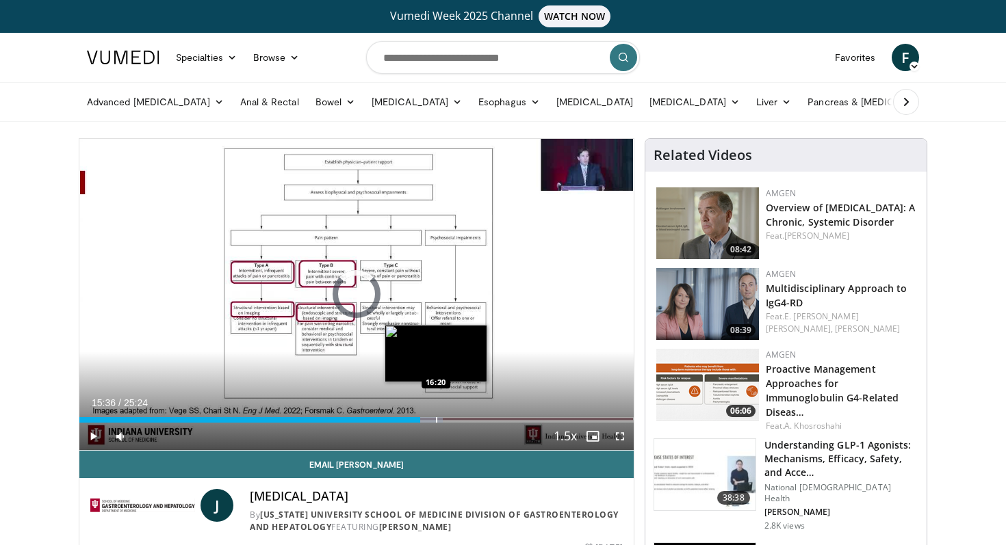
click at [436, 417] on div "Progress Bar" at bounding box center [436, 419] width 1 height 5
click at [454, 417] on div "Progress Bar" at bounding box center [454, 419] width 1 height 5
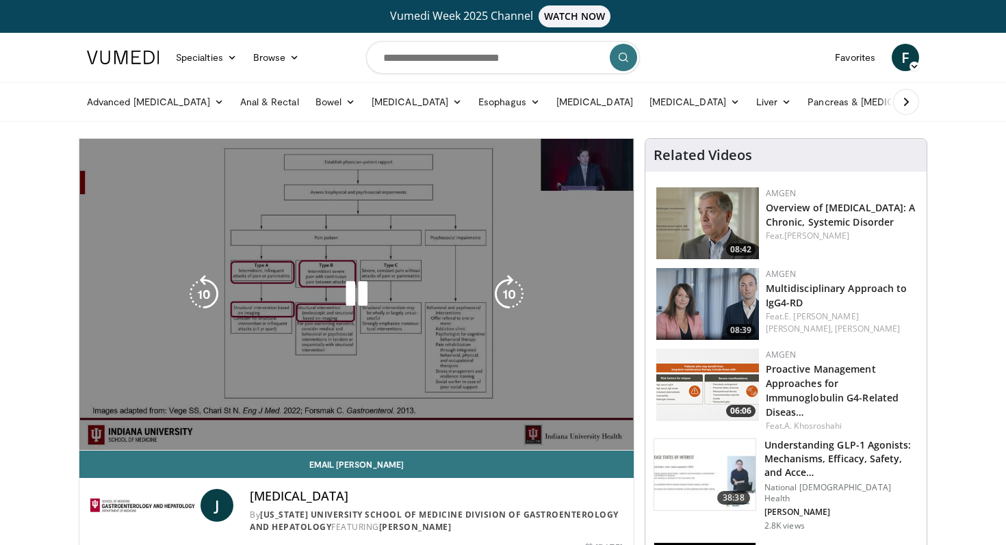
click at [482, 418] on div "10 seconds Tap to unmute" at bounding box center [356, 294] width 554 height 311
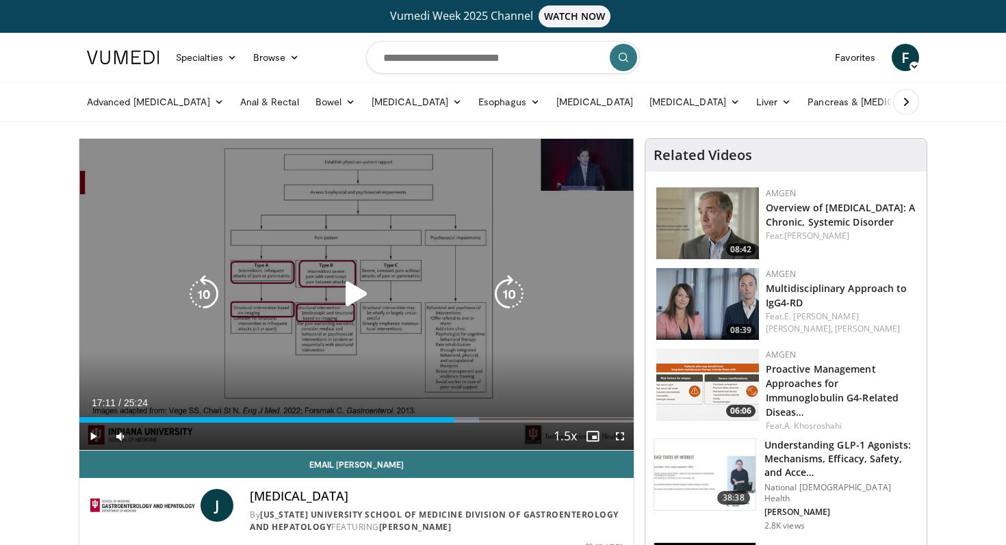
click at [478, 376] on div "10 seconds Tap to unmute" at bounding box center [356, 294] width 554 height 311
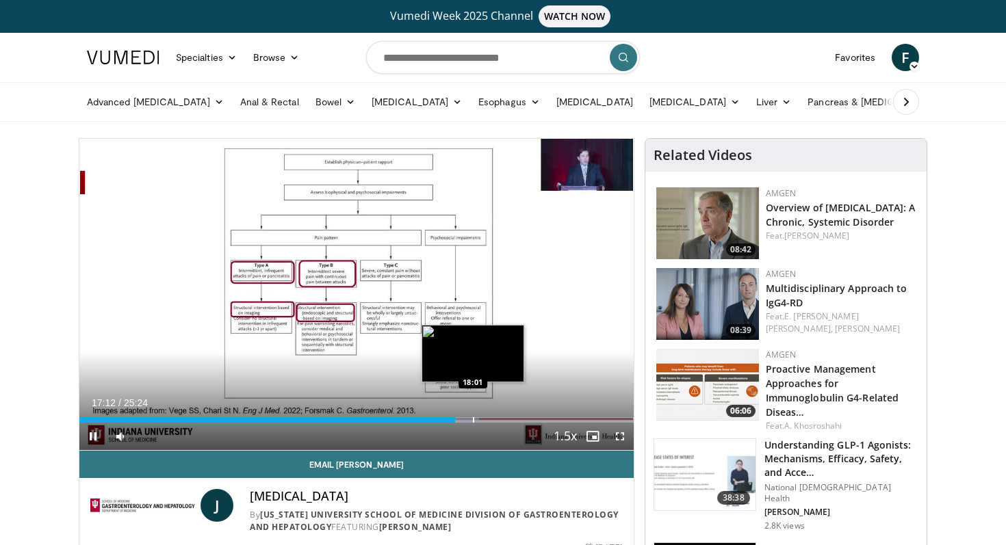
click at [471, 412] on div "Loaded : 72.18% 17:12 18:01" at bounding box center [356, 416] width 554 height 13
click at [491, 410] on div "Loaded : 75.46% 18:02 18:54" at bounding box center [356, 416] width 554 height 13
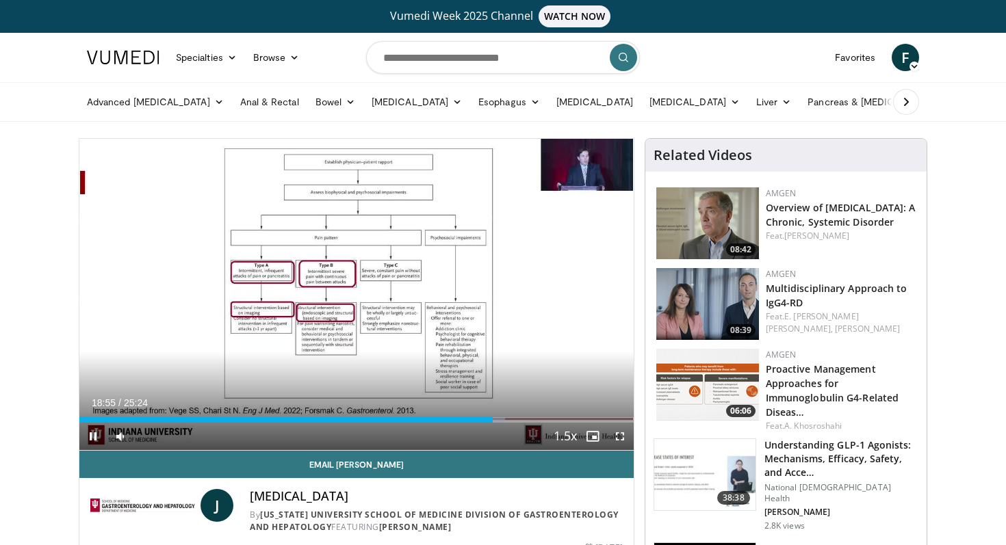
click at [500, 405] on div "Current Time 18:55 / Duration 25:24" at bounding box center [356, 403] width 554 height 12
click at [507, 403] on div "Current Time 18:57 / Duration 25:24" at bounding box center [356, 403] width 554 height 12
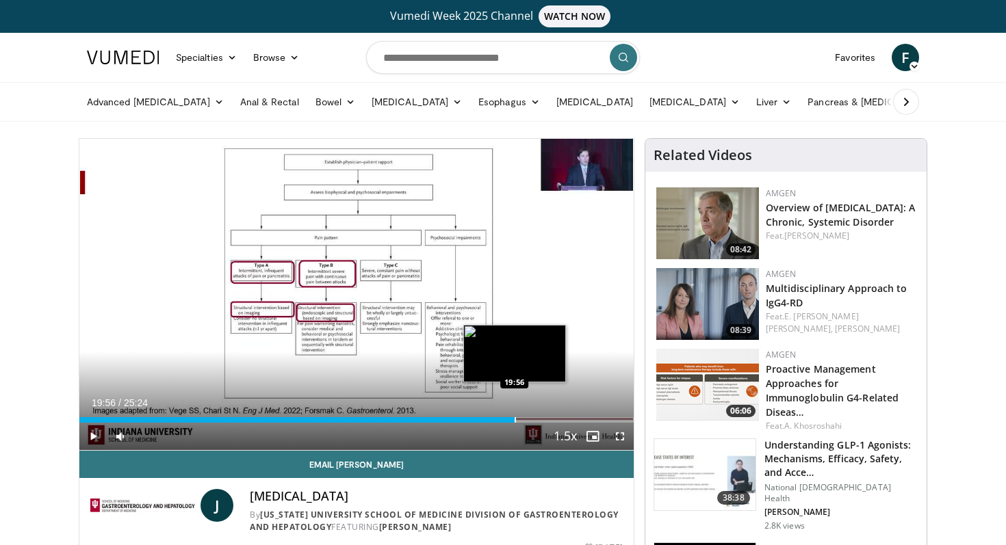
click at [514, 412] on div "Loaded : 78.76% 19:56 19:56" at bounding box center [356, 416] width 554 height 13
click at [537, 418] on div "Progress Bar" at bounding box center [527, 419] width 36 height 5
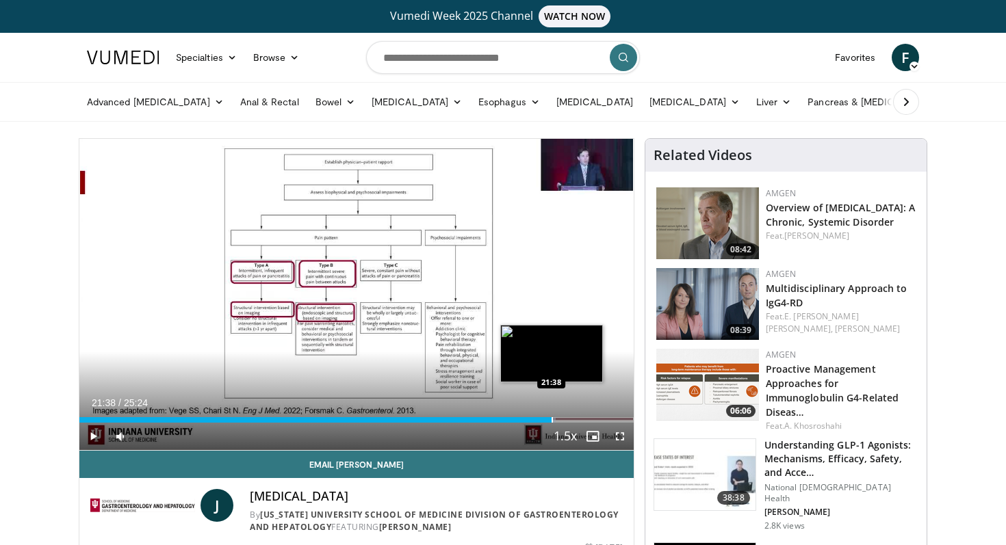
click at [551, 416] on div "Loaded : 85.92% 21:38 21:38" at bounding box center [356, 416] width 554 height 13
click at [566, 416] on div "Loaded : 88.58% 22:19 22:19" at bounding box center [356, 416] width 554 height 13
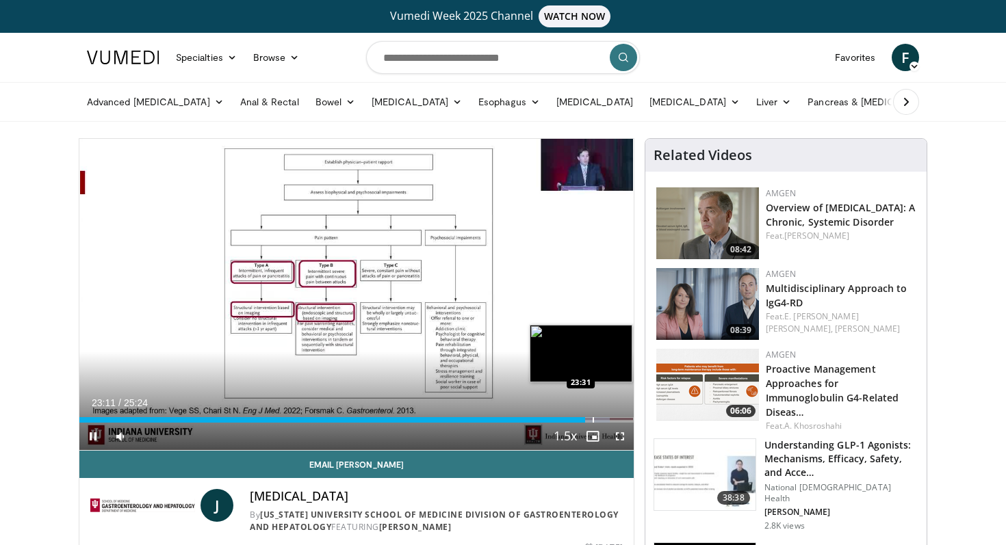
click at [592, 421] on div "Progress Bar" at bounding box center [592, 419] width 1 height 5
click at [612, 421] on div "Progress Bar" at bounding box center [612, 419] width 1 height 5
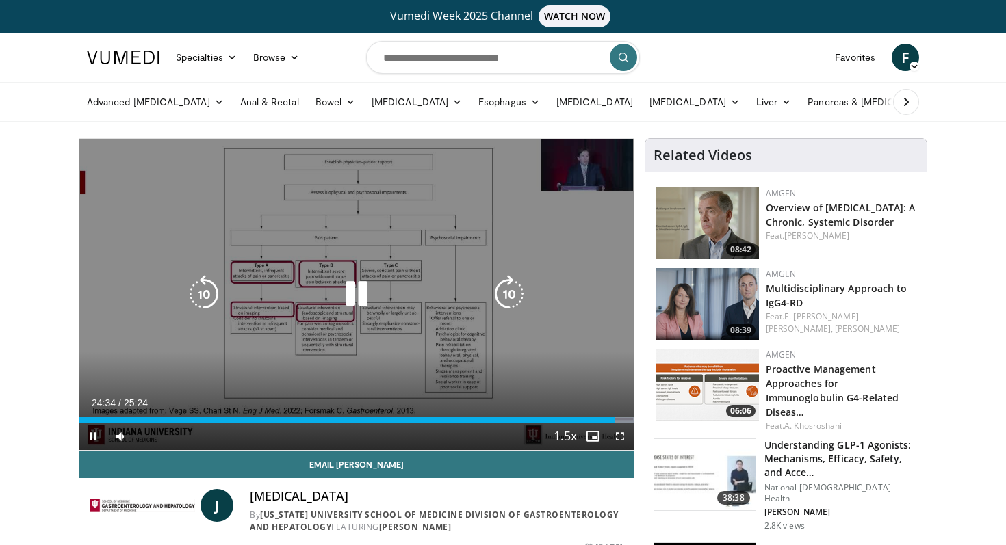
click at [347, 291] on icon "Video Player" at bounding box center [356, 294] width 38 height 38
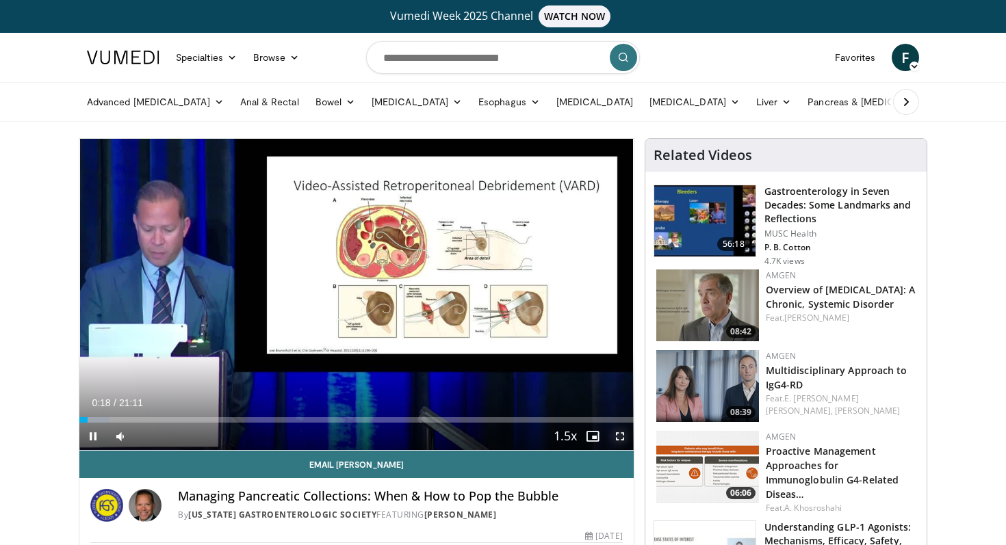
click at [617, 434] on span "Video Player" at bounding box center [619, 436] width 27 height 27
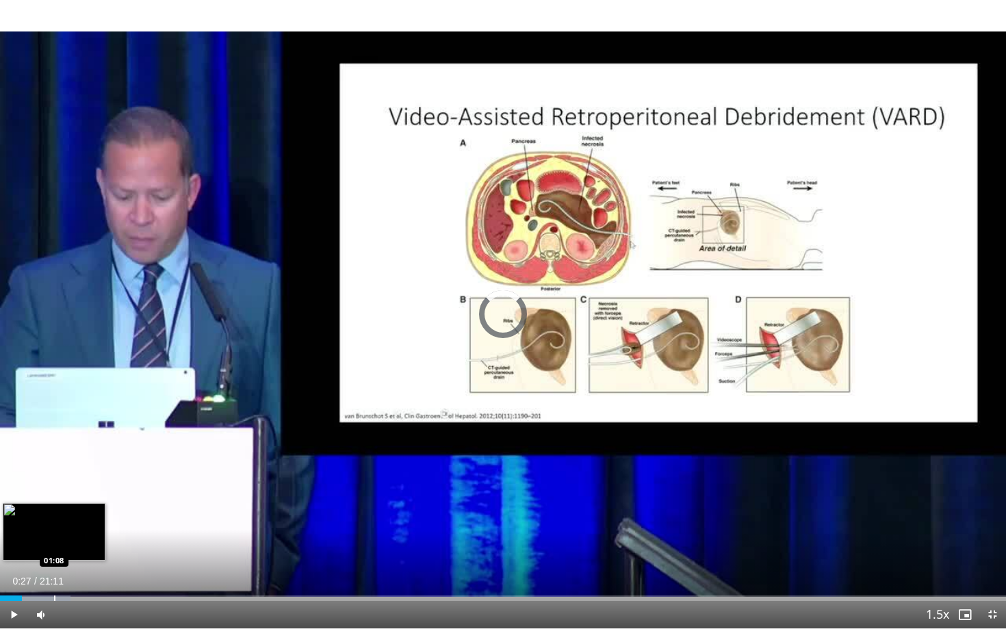
click at [54, 544] on div "Progress Bar" at bounding box center [54, 597] width 1 height 5
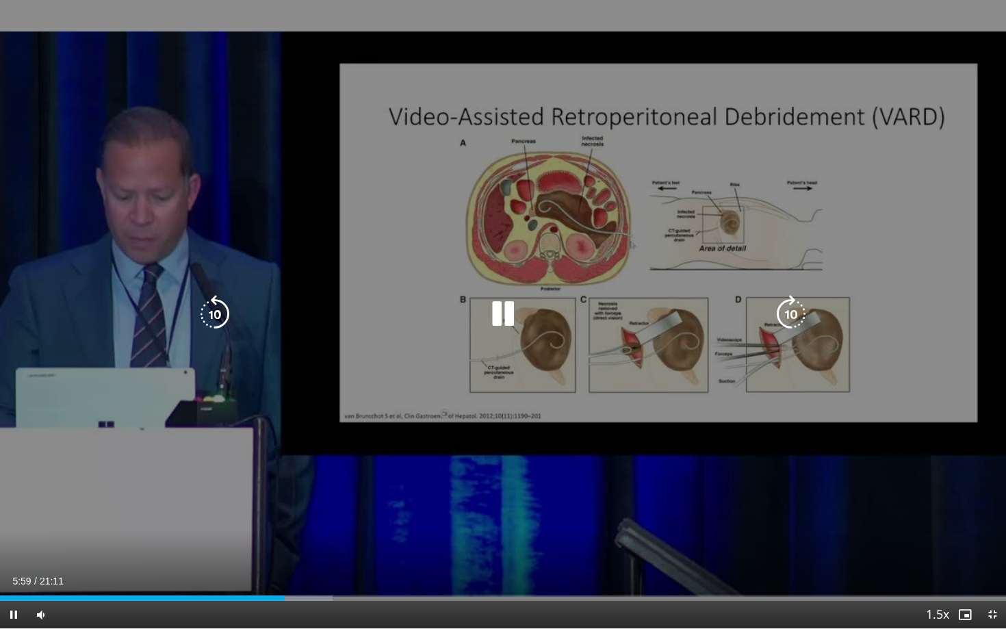
click at [92, 330] on div "10 seconds Tap to unmute" at bounding box center [503, 314] width 1006 height 628
